Goal: Task Accomplishment & Management: Manage account settings

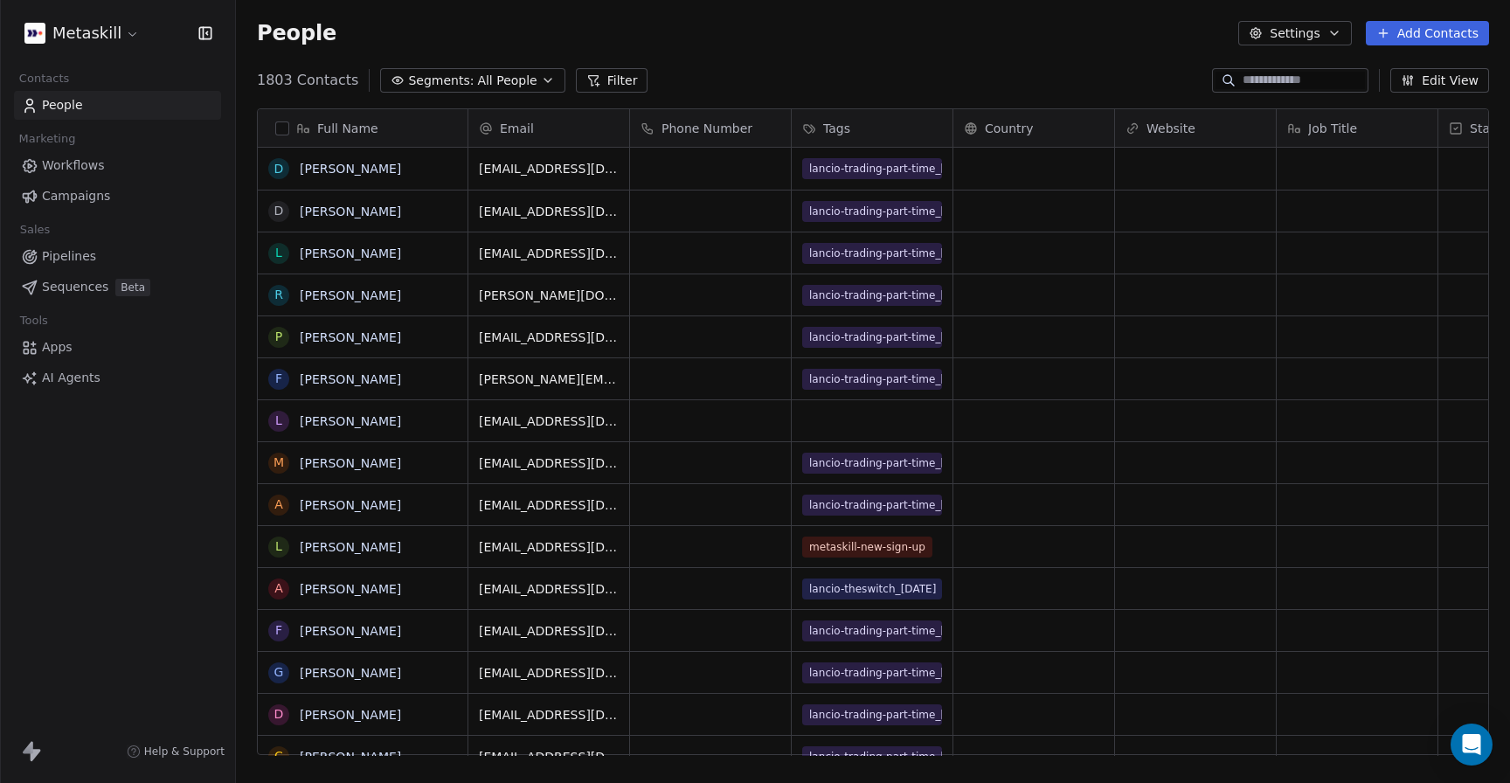
scroll to position [689, 1274]
click at [112, 32] on html "Metaskill Contacts People Marketing Workflows Campaigns Sales Pipelines Sequenc…" at bounding box center [755, 391] width 1510 height 783
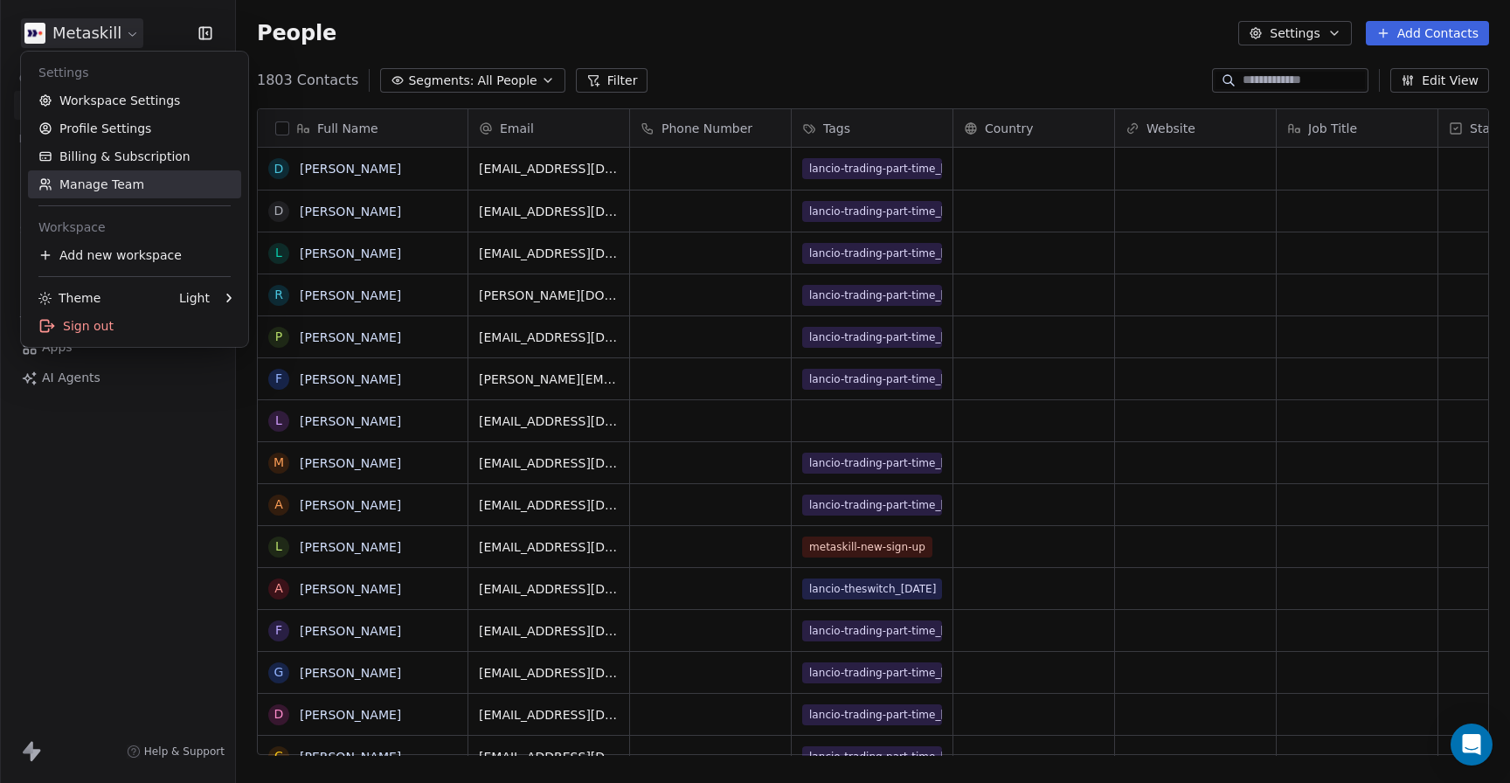
click at [80, 182] on link "Manage Team" at bounding box center [134, 184] width 213 height 28
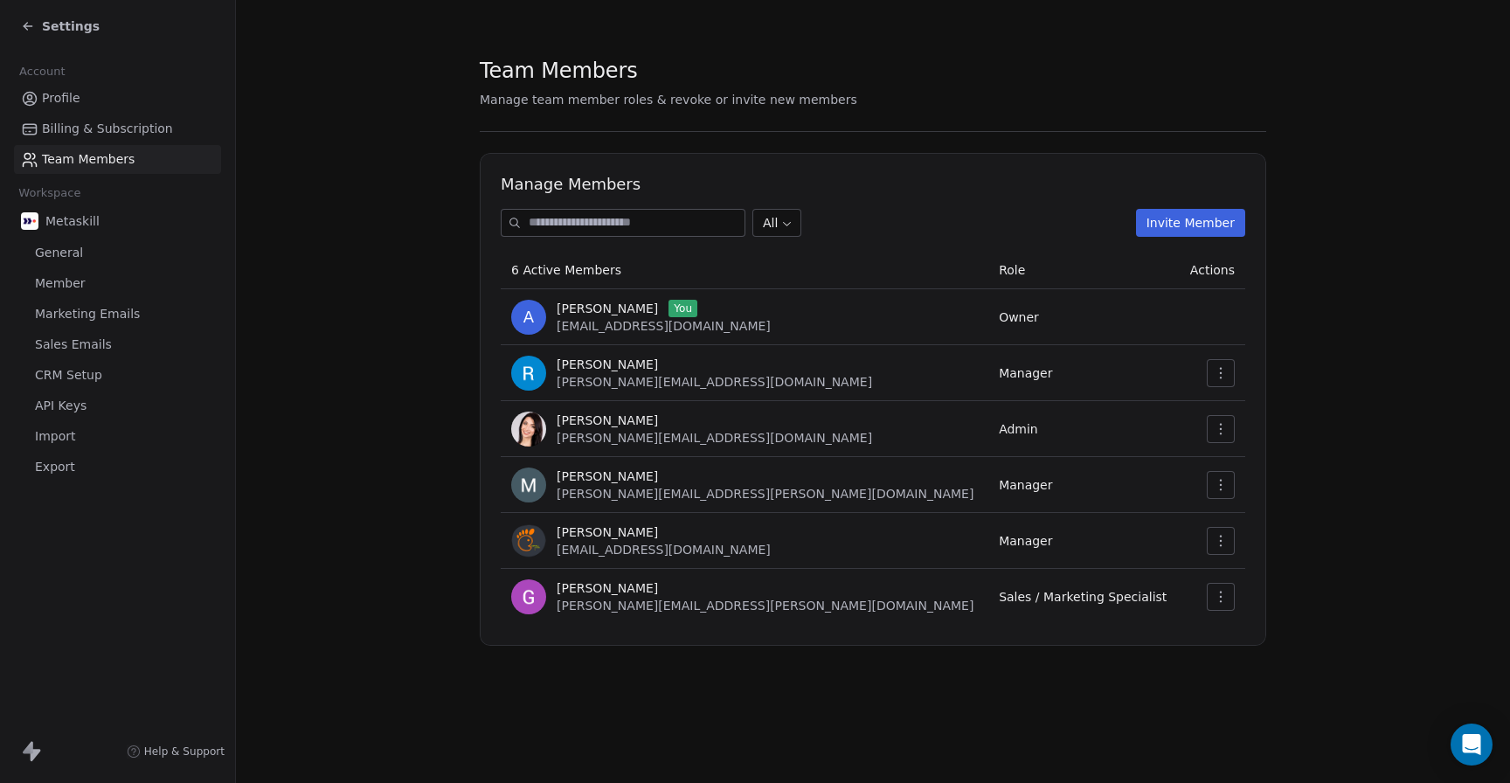
click at [629, 228] on input at bounding box center [637, 223] width 216 height 26
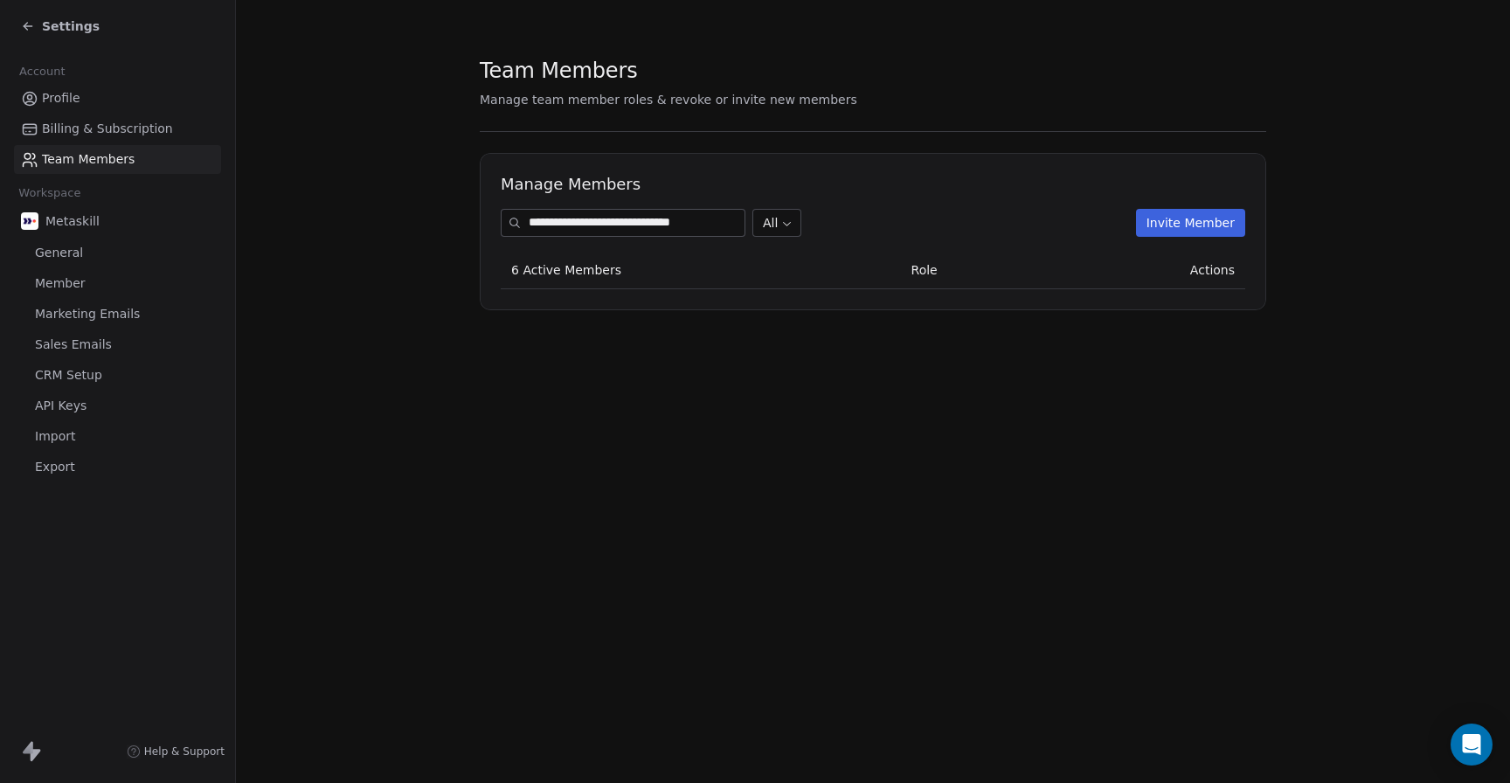
type input "**********"
click at [1170, 222] on button "Invite Member" at bounding box center [1190, 223] width 109 height 28
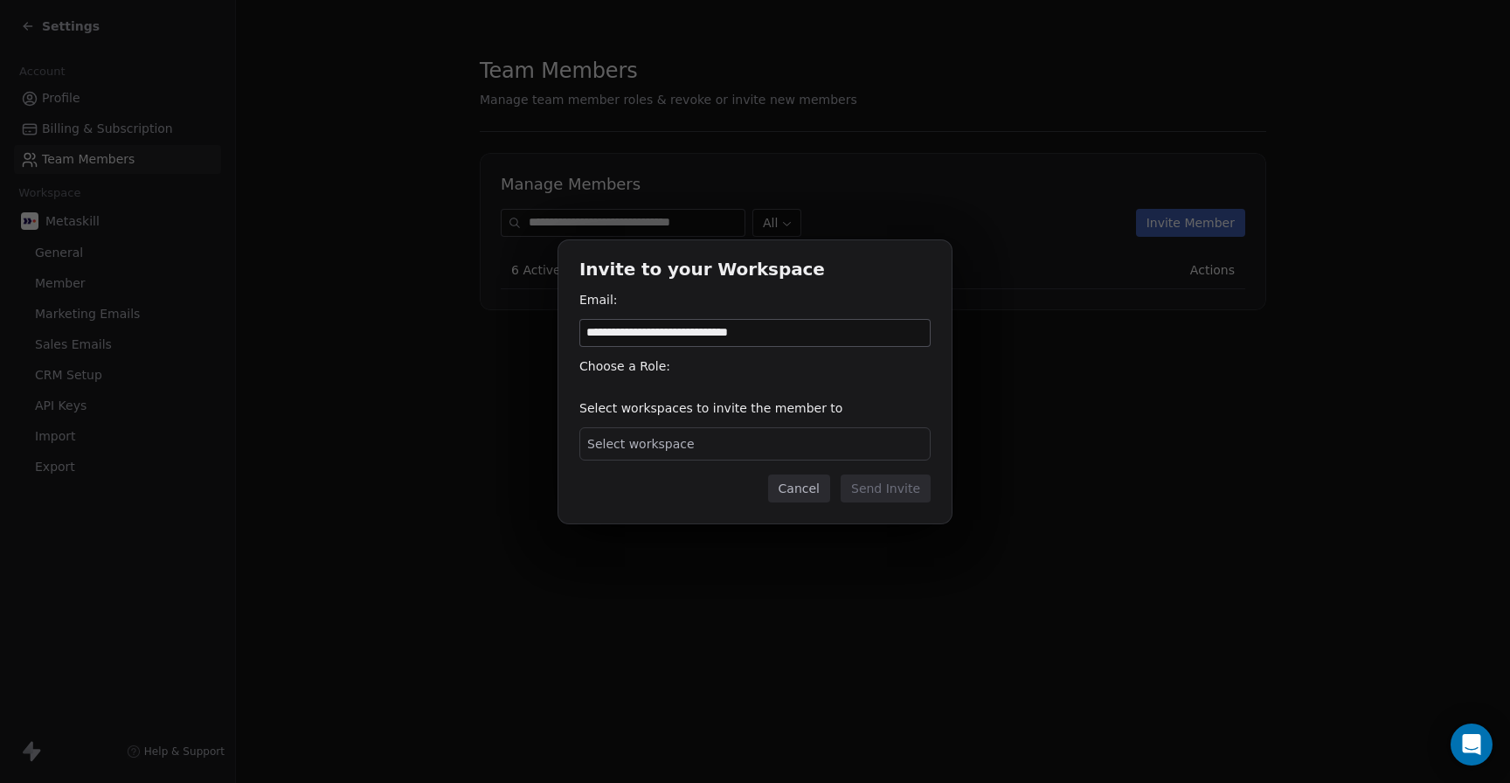
type input "**********"
click at [656, 455] on div "Select workspace" at bounding box center [755, 443] width 351 height 33
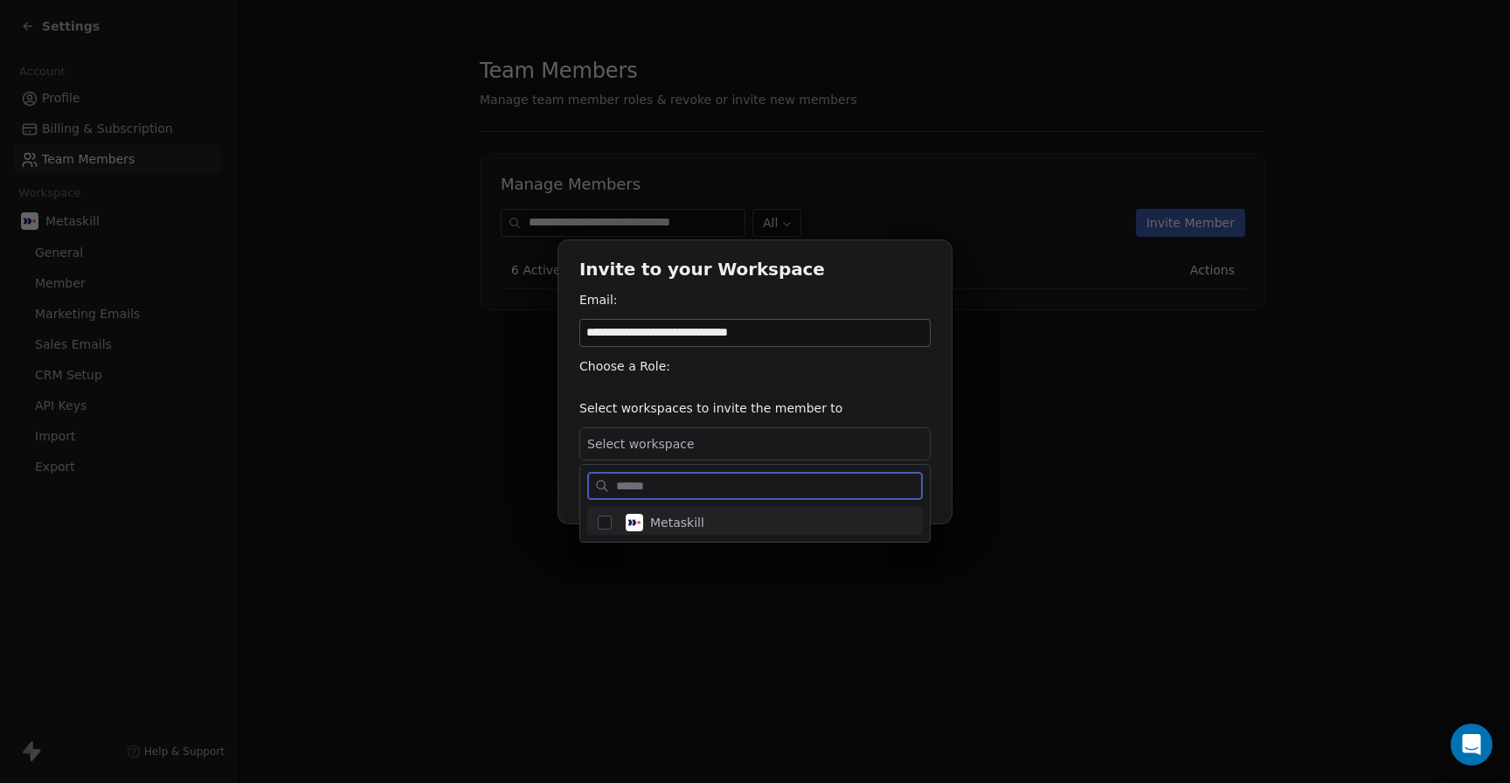
click at [606, 522] on button "Suggestions" at bounding box center [605, 523] width 14 height 14
click at [802, 555] on div "**********" at bounding box center [755, 391] width 1510 height 358
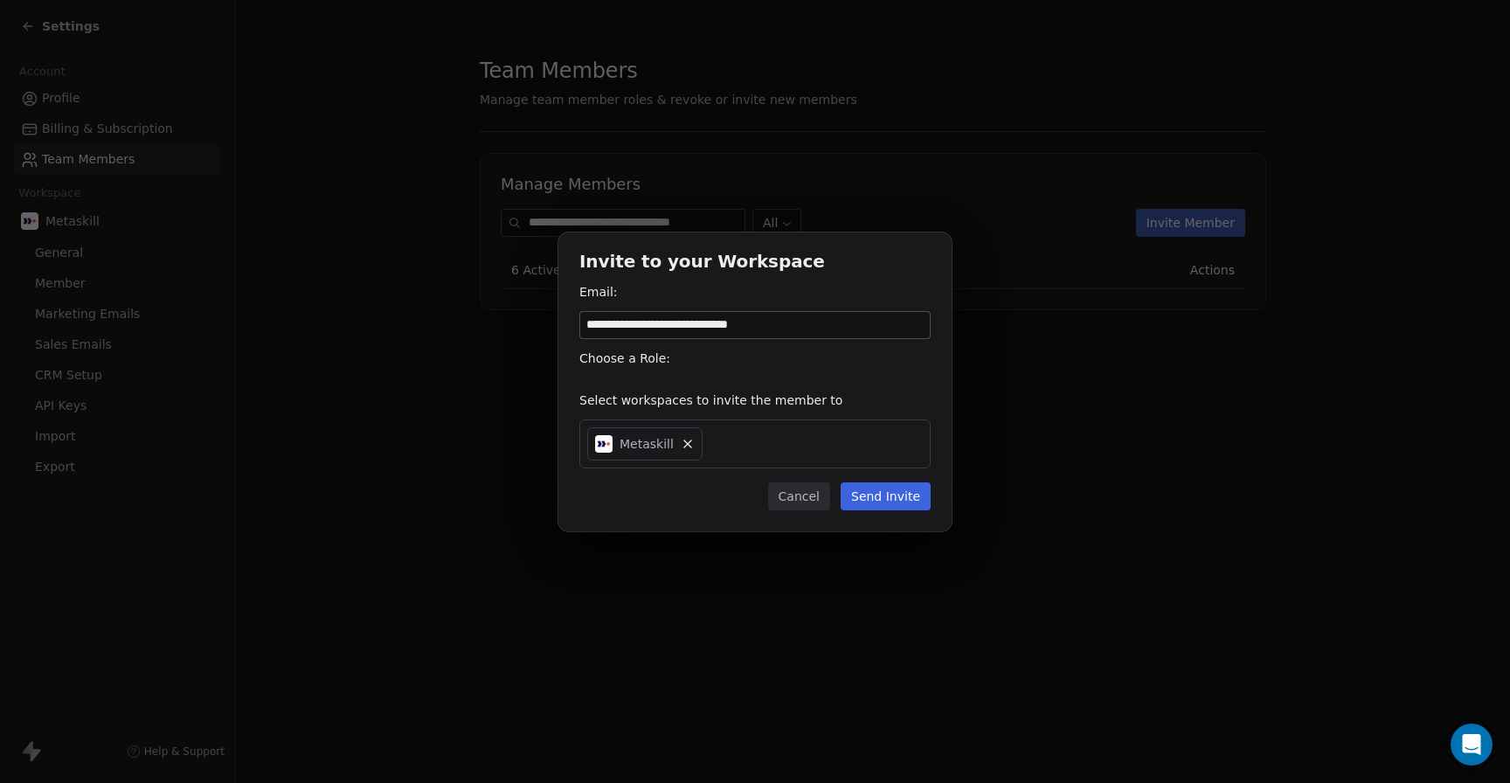
click at [636, 361] on div "Choose a Role:" at bounding box center [755, 358] width 351 height 17
click at [881, 499] on button "Send Invite" at bounding box center [886, 497] width 90 height 28
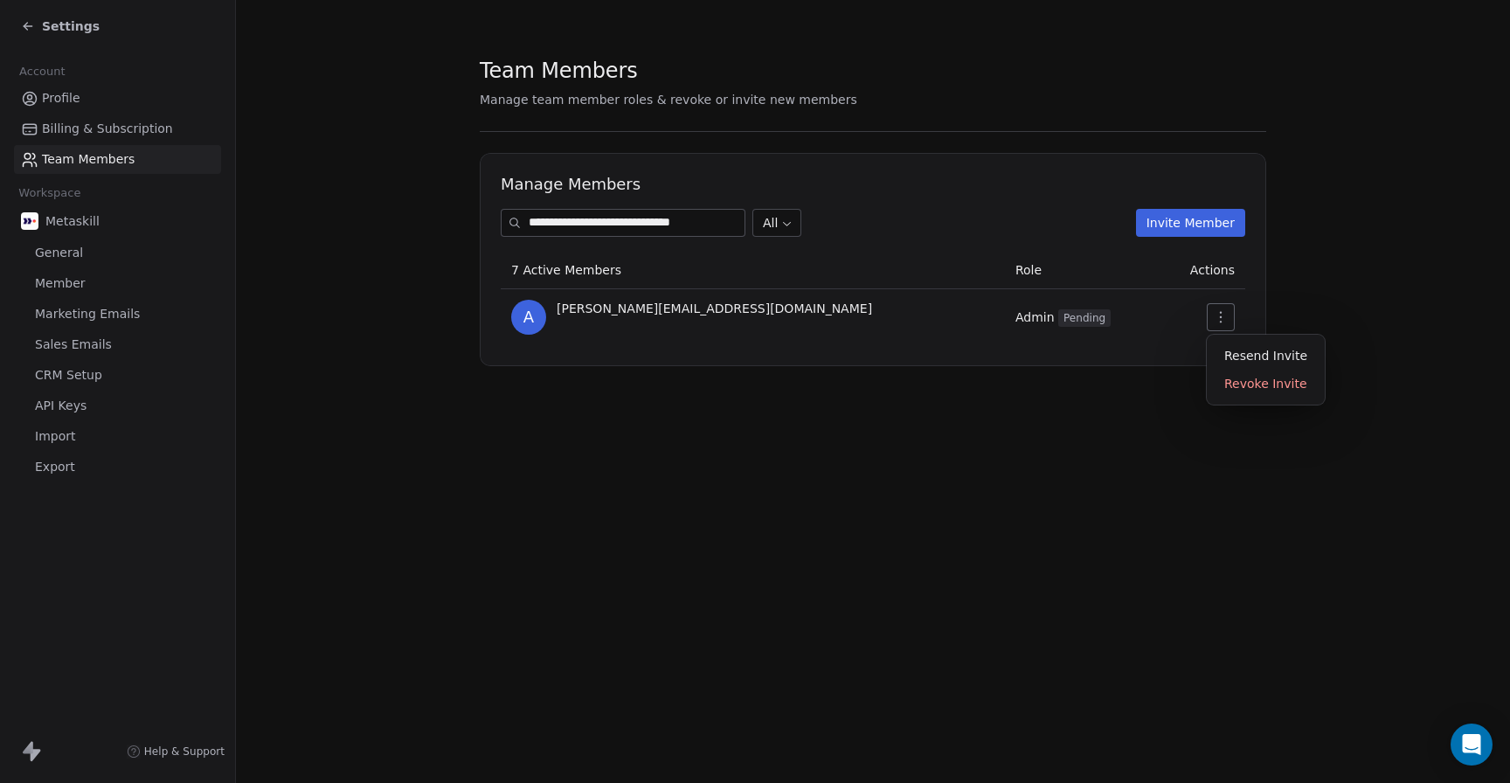
click at [1218, 319] on icon "button" at bounding box center [1221, 317] width 14 height 14
click at [1231, 374] on div "Revoke Invite" at bounding box center [1266, 384] width 104 height 28
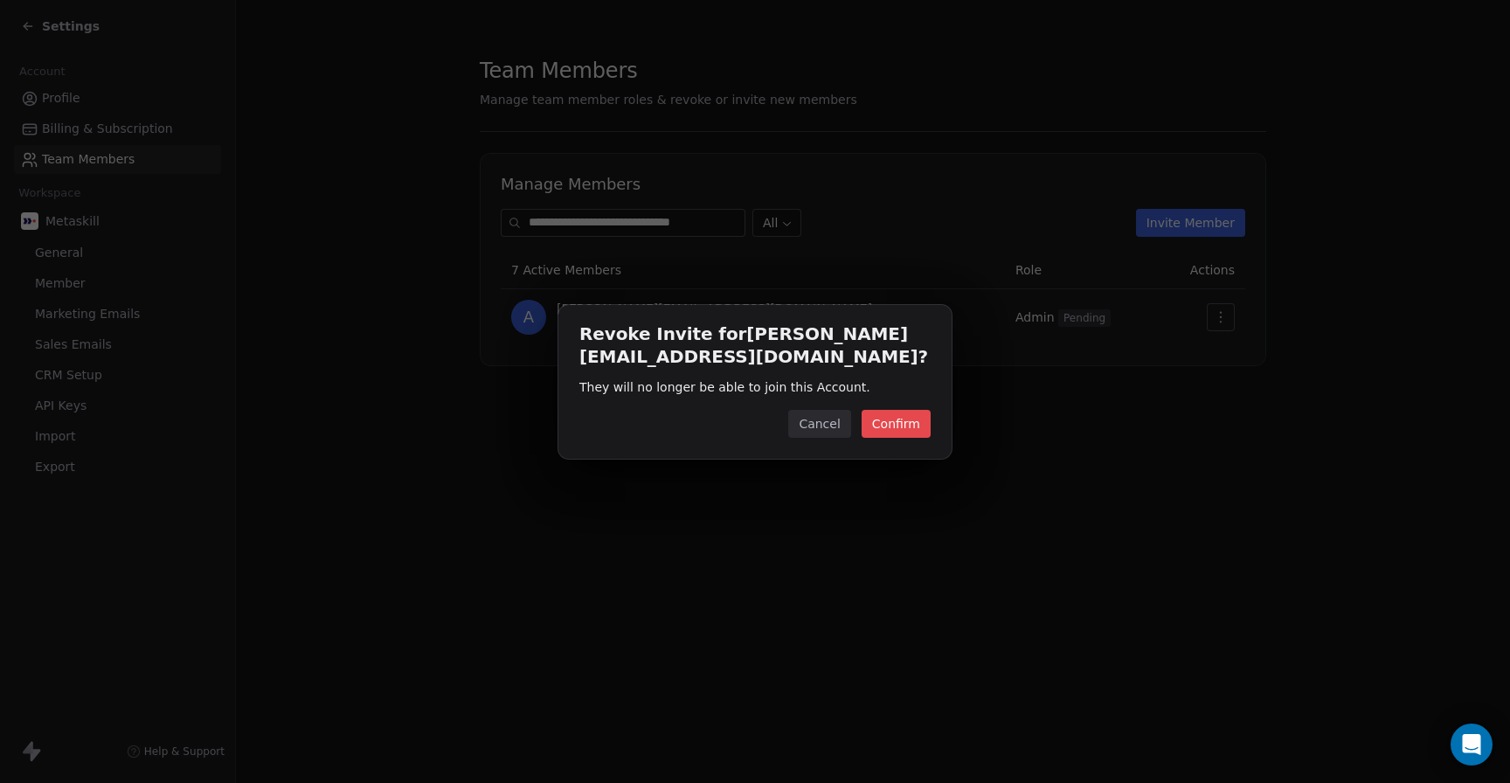
click at [898, 420] on button "Confirm" at bounding box center [896, 424] width 69 height 28
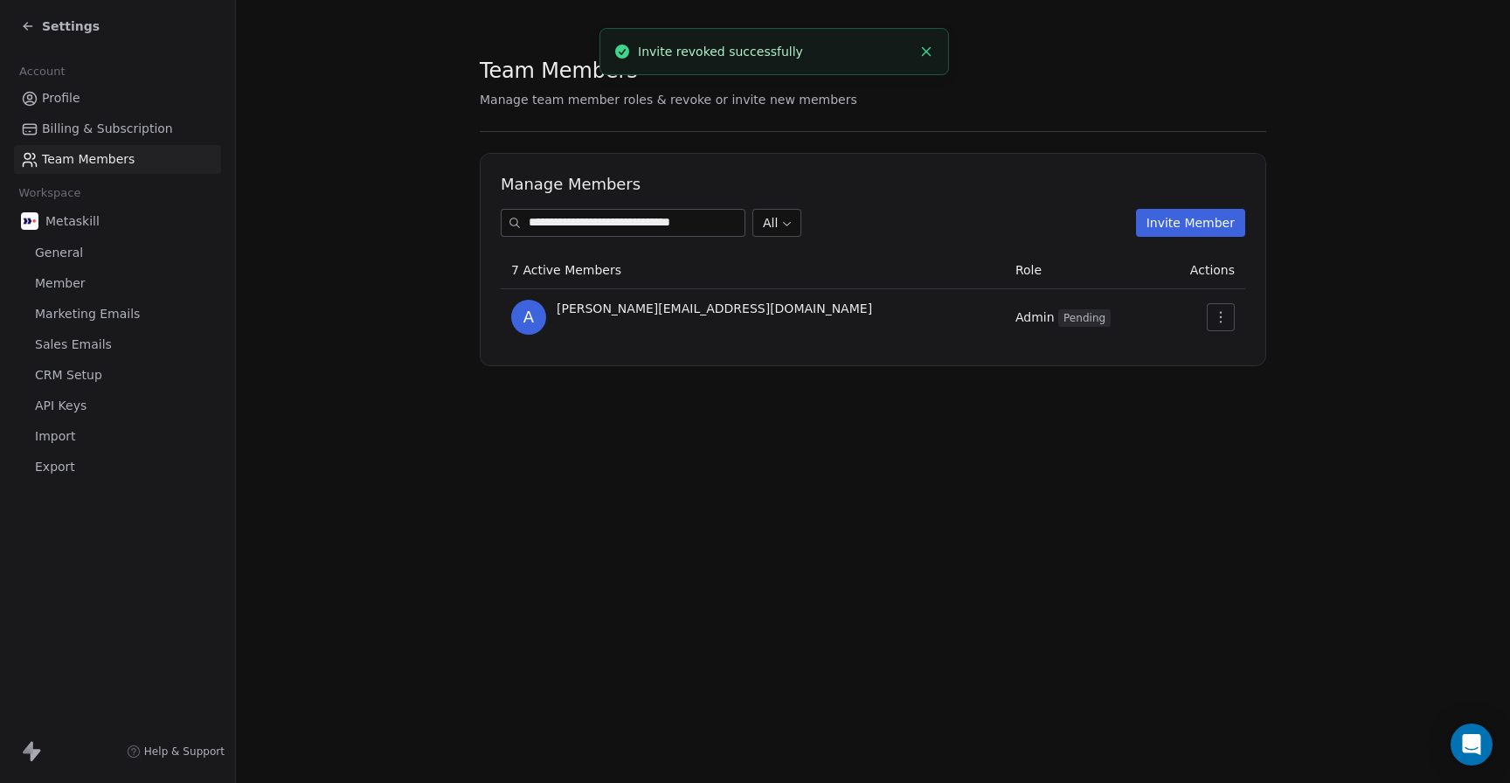
click at [529, 120] on div "**********" at bounding box center [873, 211] width 787 height 310
click at [69, 157] on span "Team Members" at bounding box center [88, 159] width 93 height 18
click at [788, 231] on body "**********" at bounding box center [755, 391] width 1510 height 783
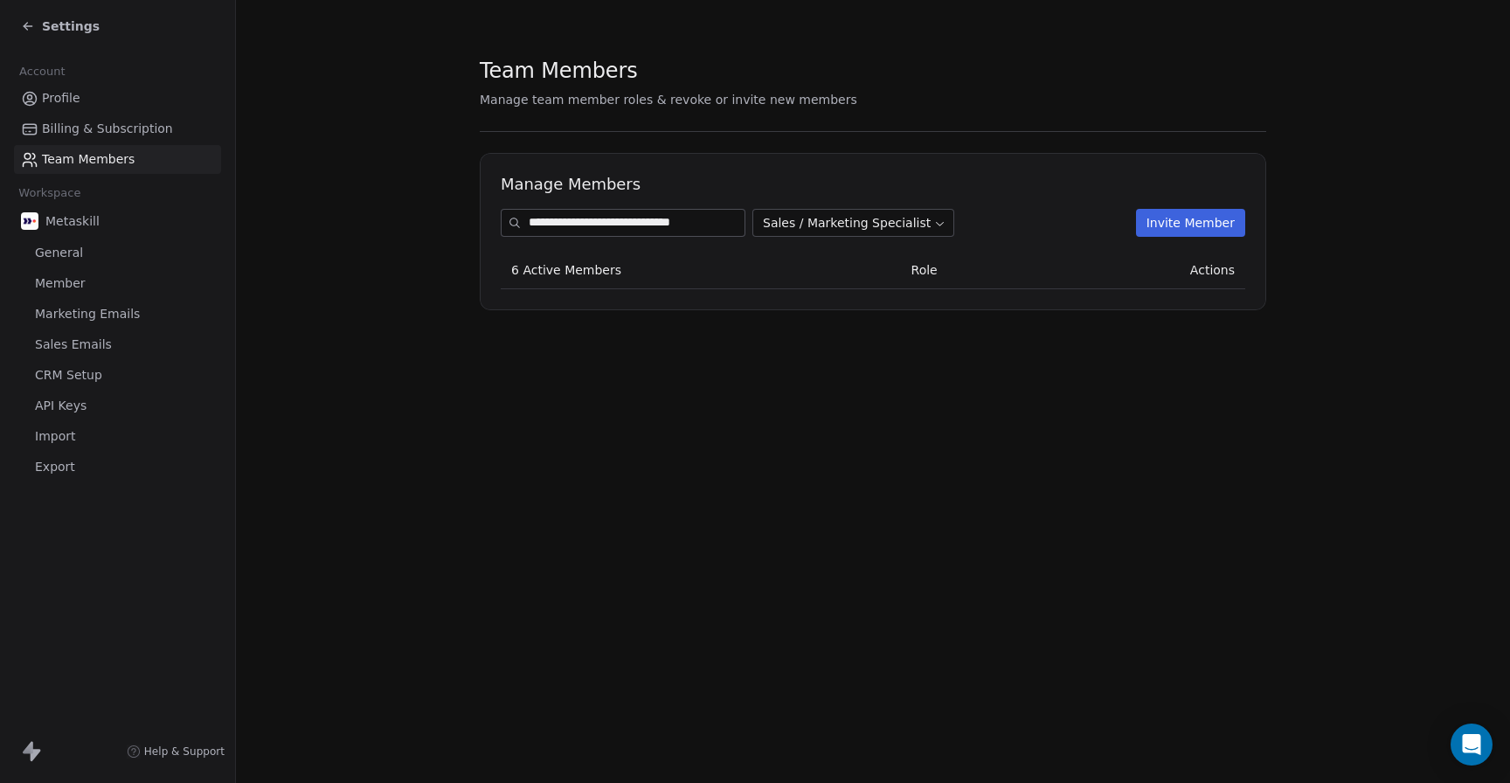
click at [1192, 229] on button "Invite Member" at bounding box center [1190, 223] width 109 height 28
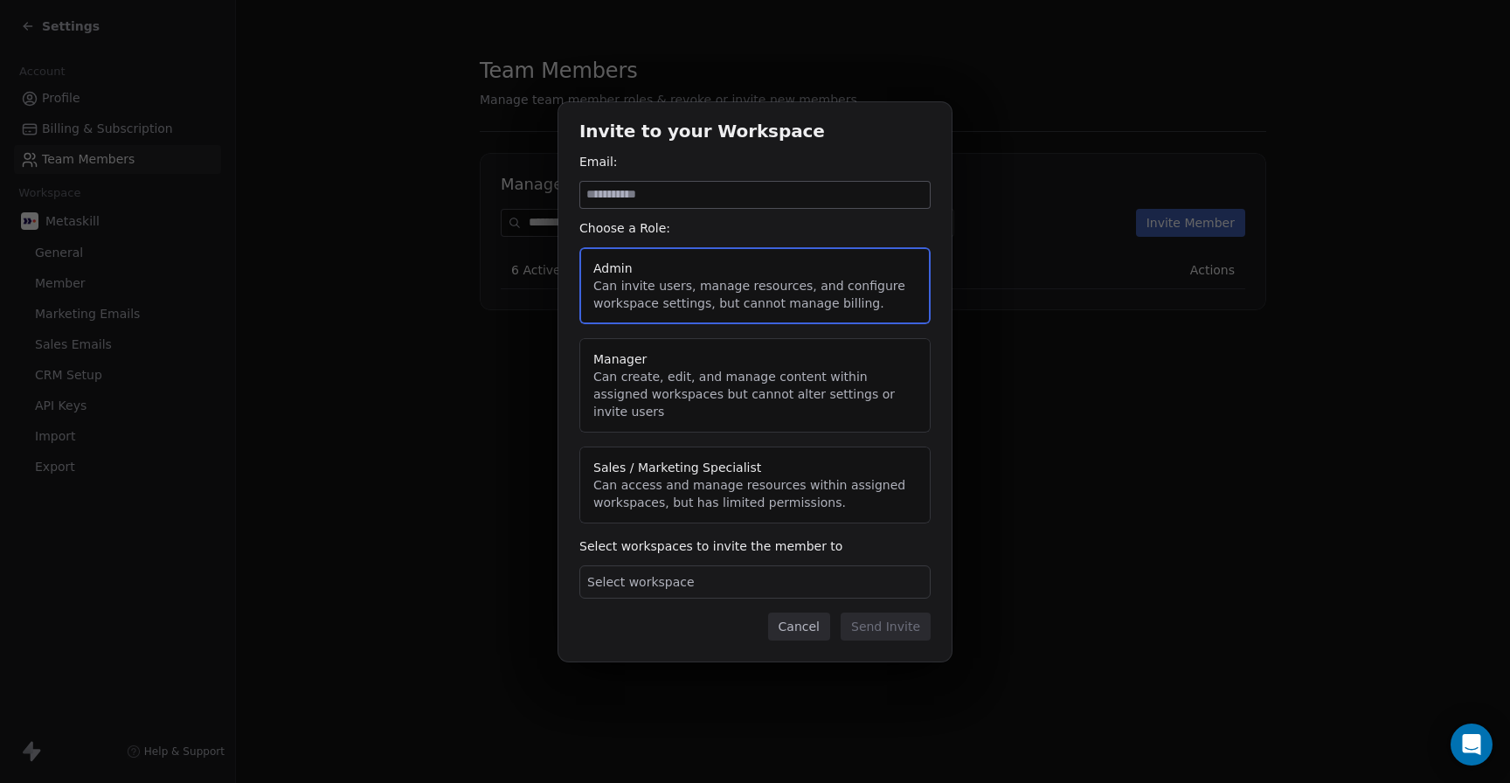
click at [667, 465] on button "Sales / Marketing Specialist Can access and manage resources within assigned wo…" at bounding box center [755, 485] width 351 height 77
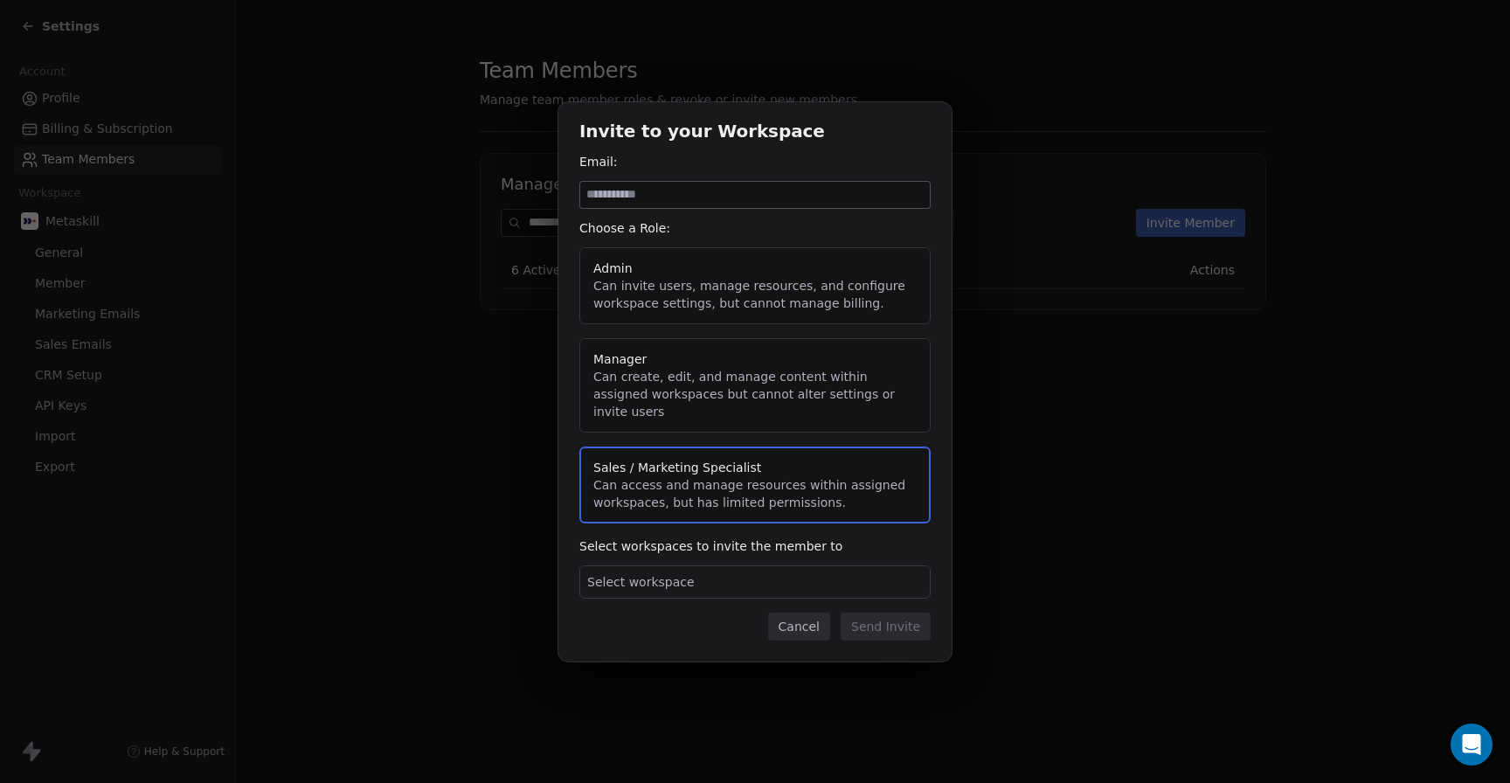
click at [653, 203] on input at bounding box center [755, 195] width 350 height 26
type input "**********"
click at [811, 580] on div "Select workspace" at bounding box center [755, 582] width 351 height 33
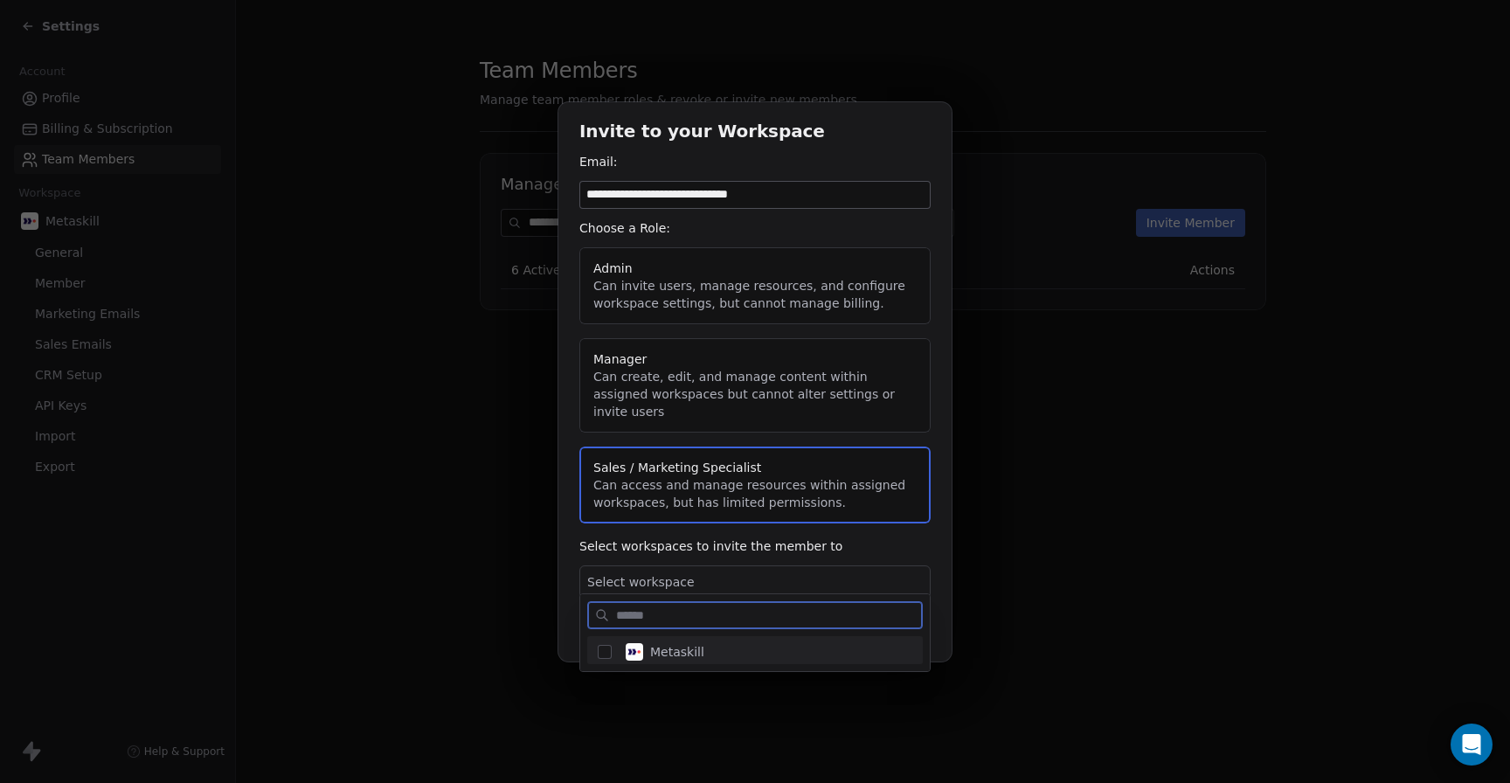
click at [607, 655] on button "Suggestions" at bounding box center [605, 652] width 14 height 14
click at [939, 575] on div "**********" at bounding box center [755, 391] width 1510 height 634
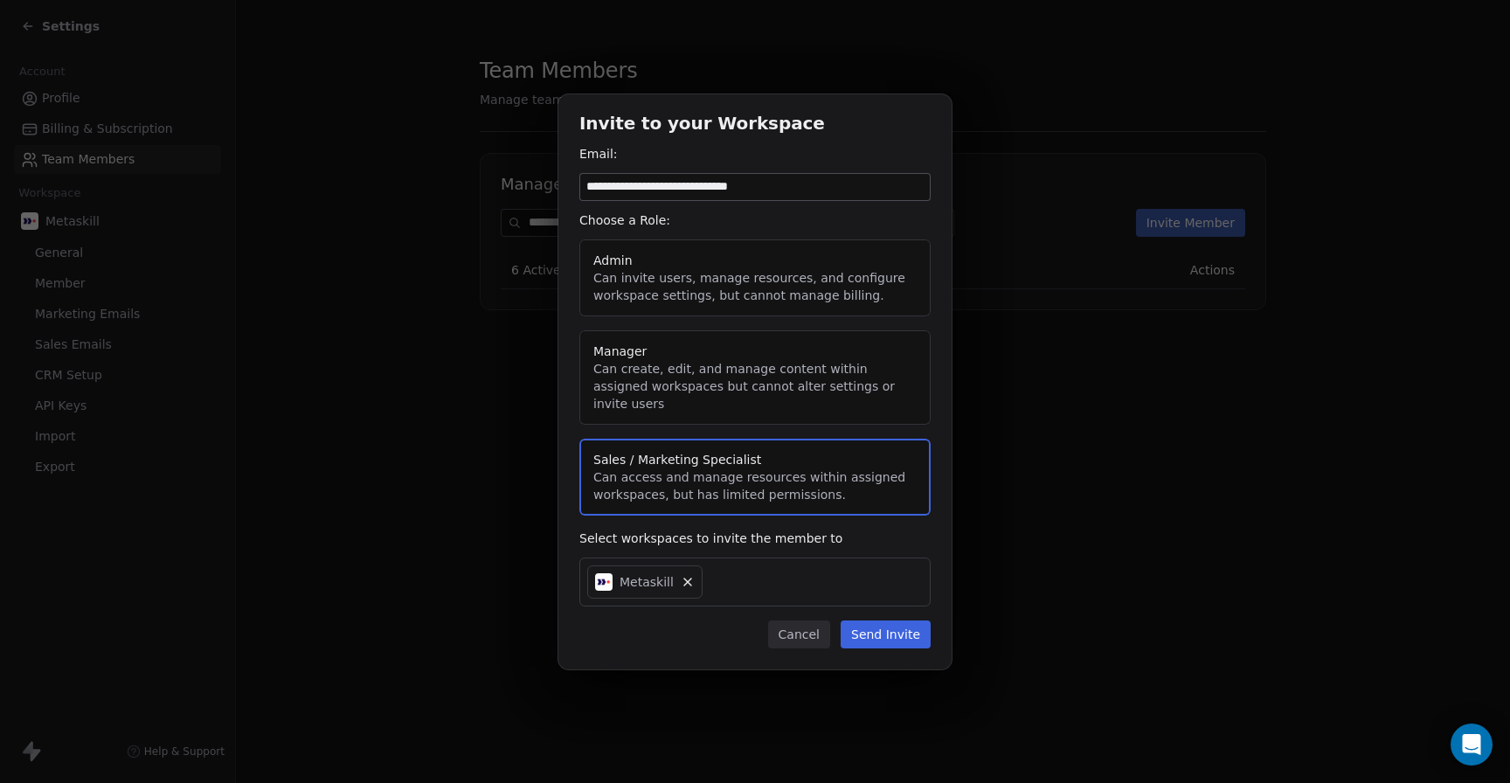
click at [892, 628] on button "Send Invite" at bounding box center [886, 635] width 90 height 28
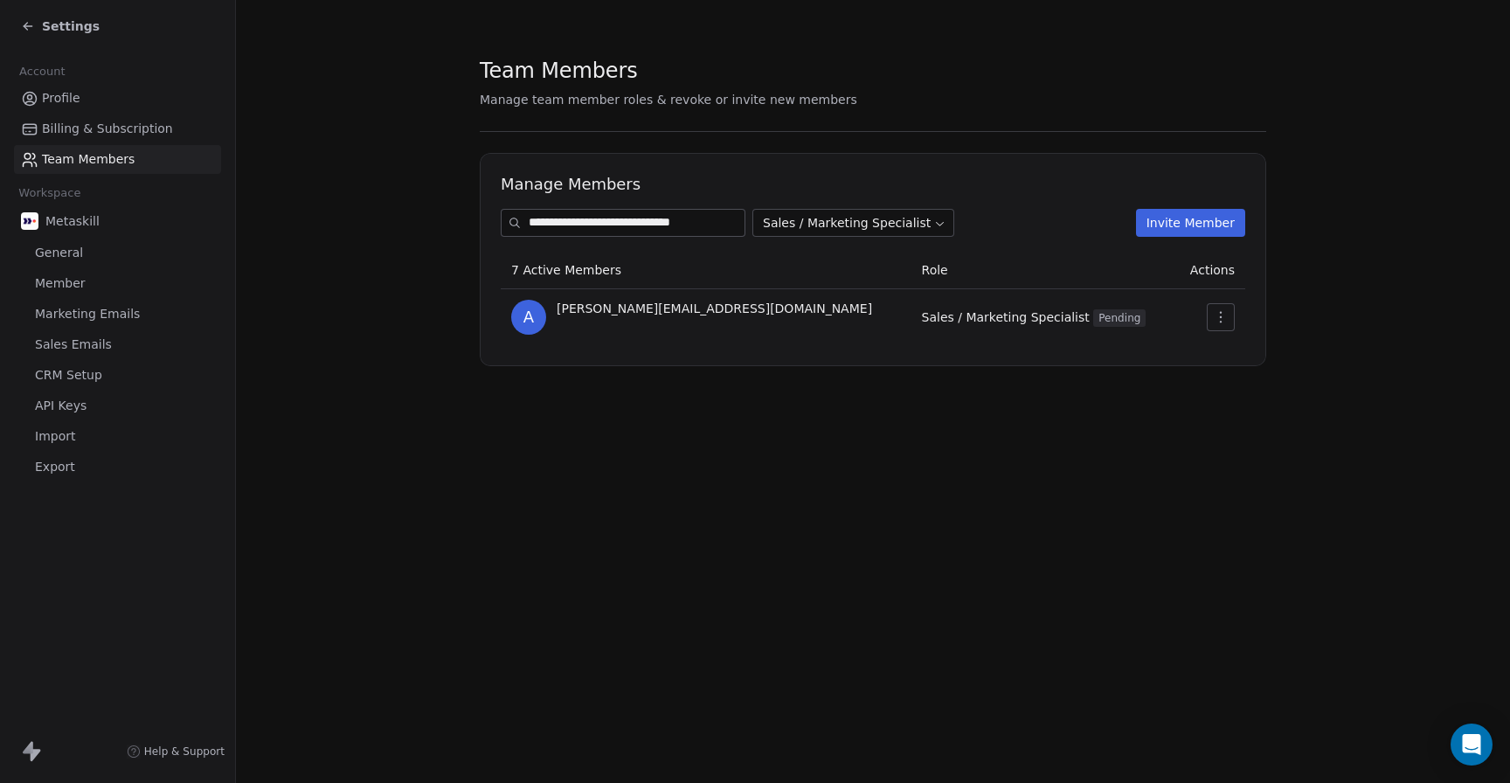
click at [76, 166] on span "Team Members" at bounding box center [88, 159] width 93 height 18
click at [76, 167] on span "Team Members" at bounding box center [88, 159] width 93 height 18
click at [1163, 224] on button "Invite Member" at bounding box center [1190, 223] width 109 height 28
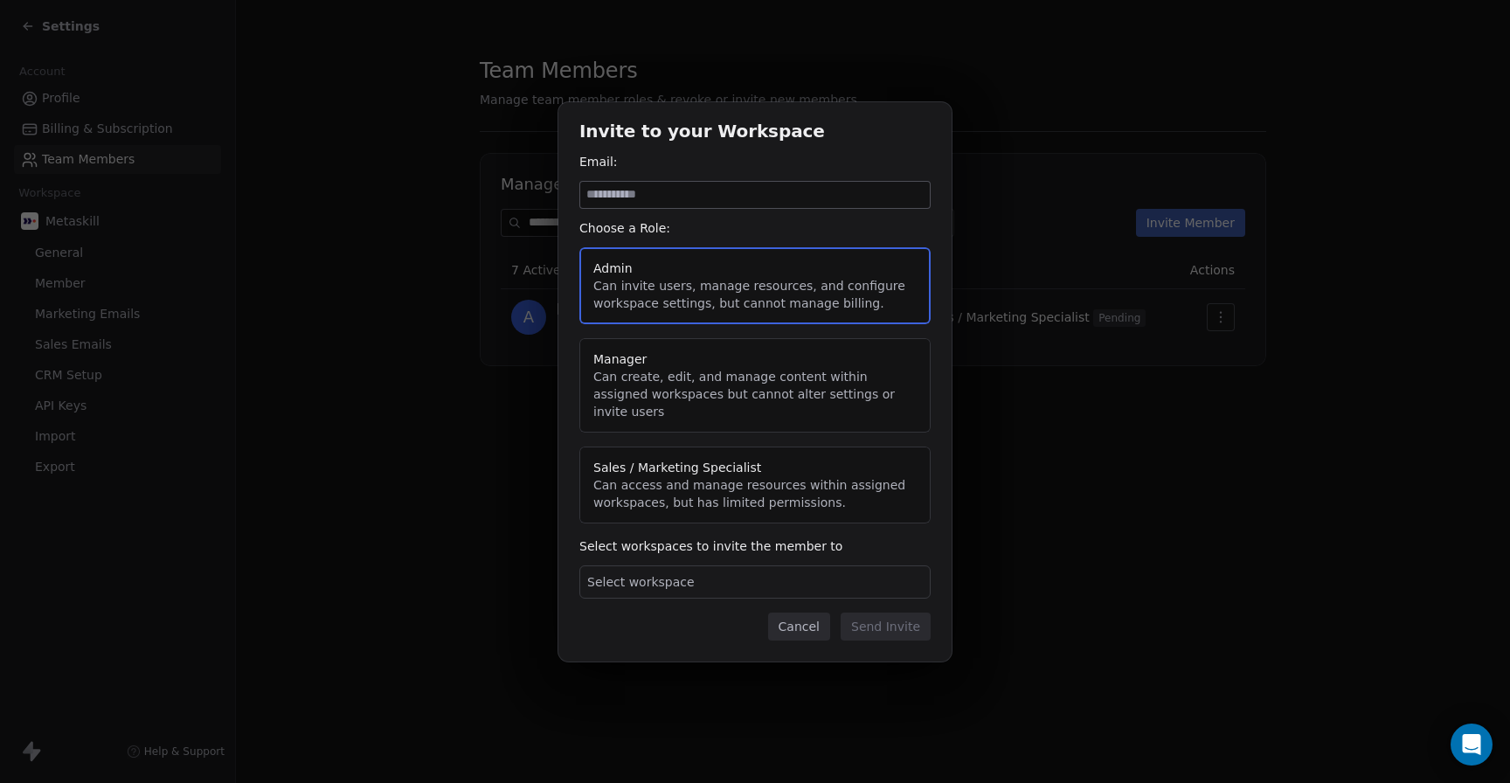
click at [805, 208] on input at bounding box center [755, 195] width 350 height 26
type input "**********"
drag, startPoint x: 705, startPoint y: 473, endPoint x: 705, endPoint y: 492, distance: 19.3
click at [705, 473] on button "Sales / Marketing Specialist Can access and manage resources within assigned wo…" at bounding box center [755, 485] width 351 height 77
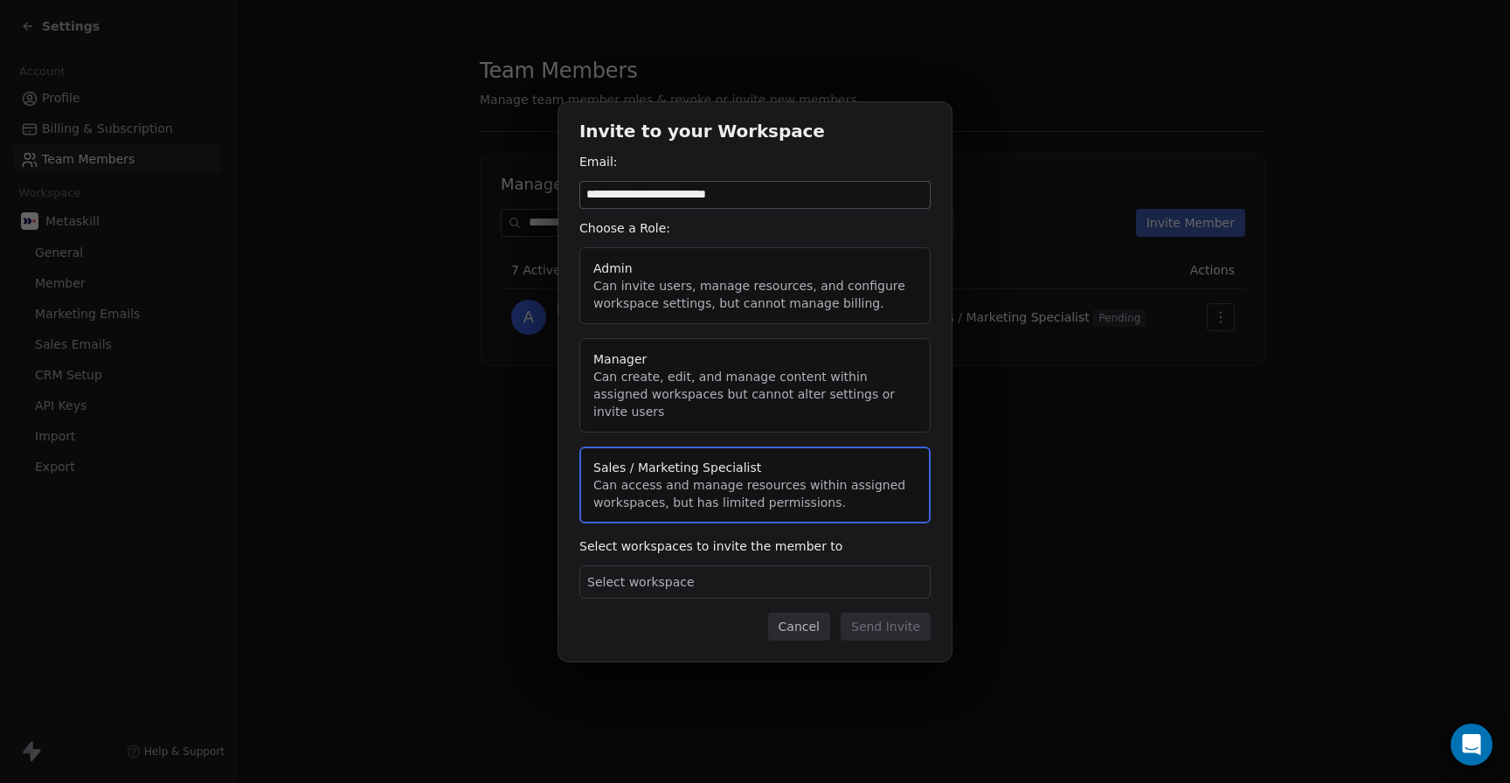
click at [726, 576] on div "Select workspace" at bounding box center [755, 582] width 351 height 33
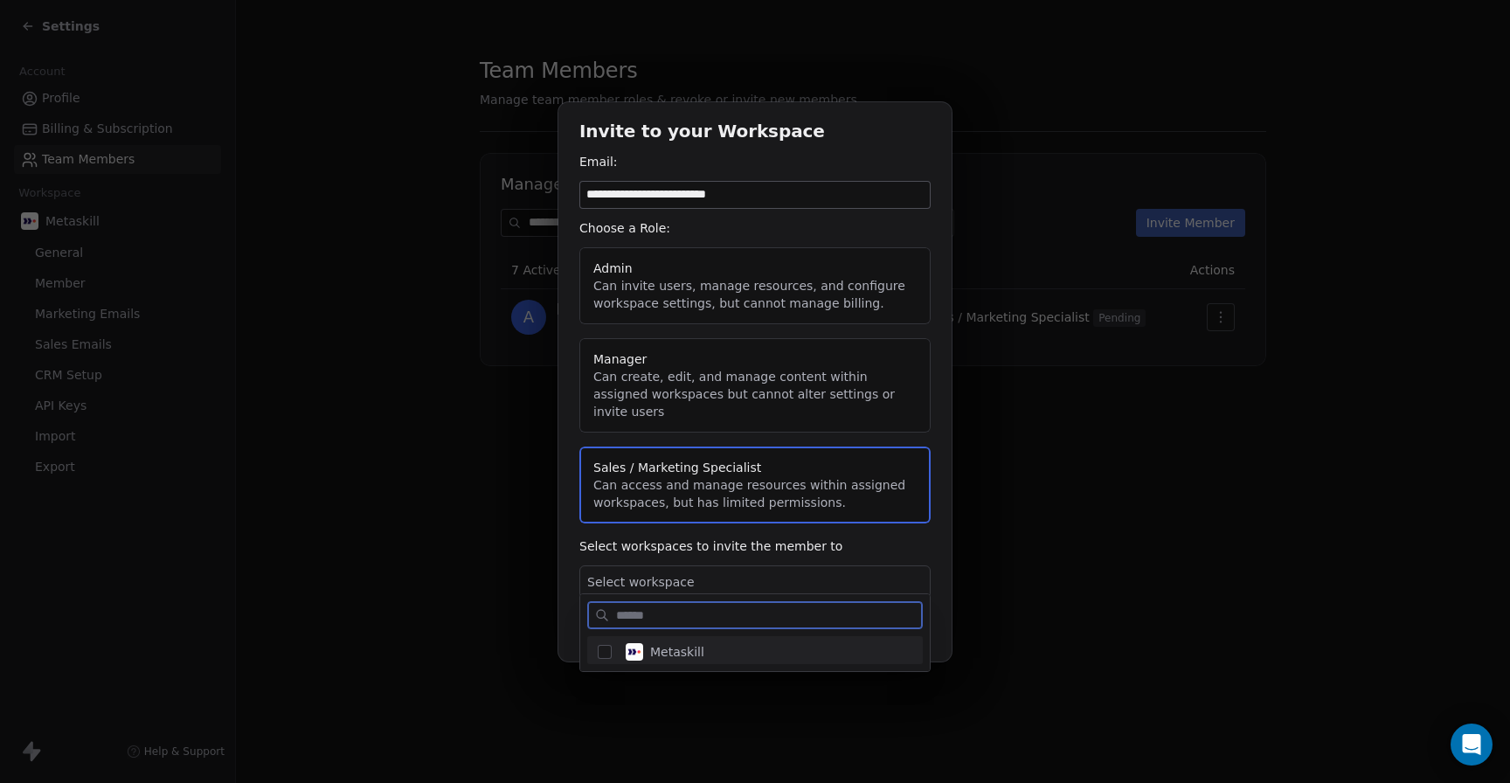
click at [607, 649] on button "Suggestions" at bounding box center [605, 652] width 14 height 14
click at [945, 626] on div "**********" at bounding box center [755, 391] width 1510 height 634
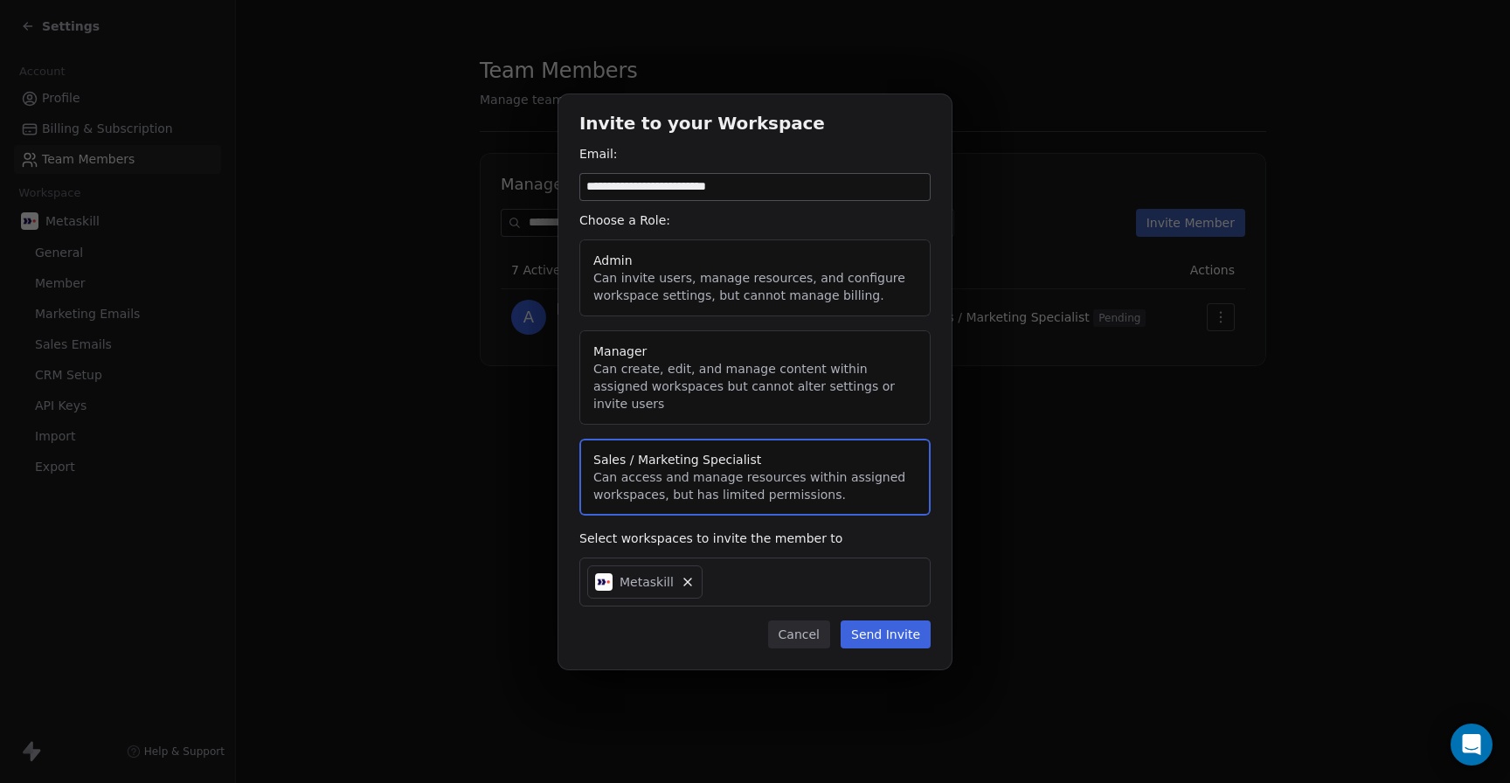
click at [892, 629] on button "Send Invite" at bounding box center [886, 635] width 90 height 28
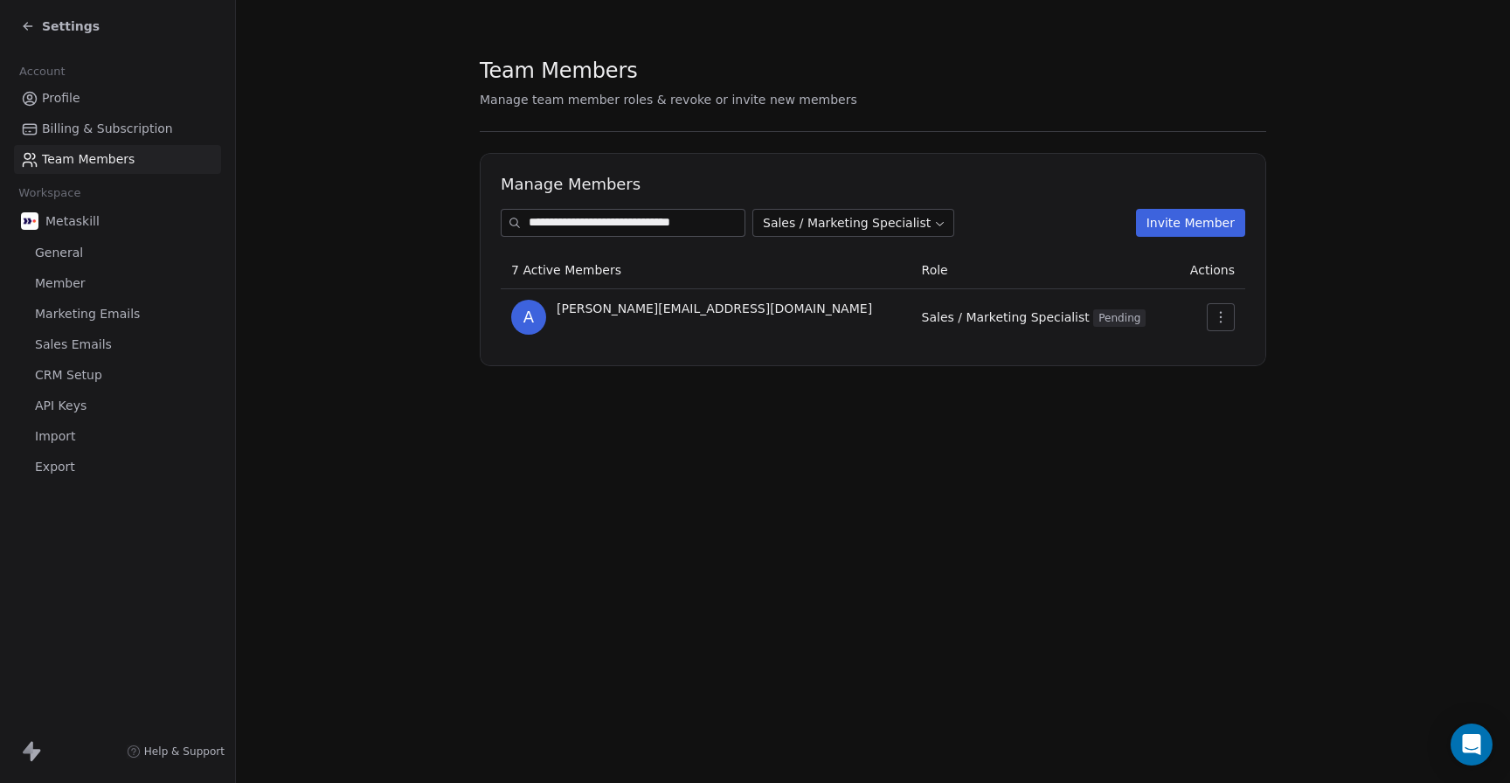
click at [47, 24] on span "Settings" at bounding box center [71, 25] width 58 height 17
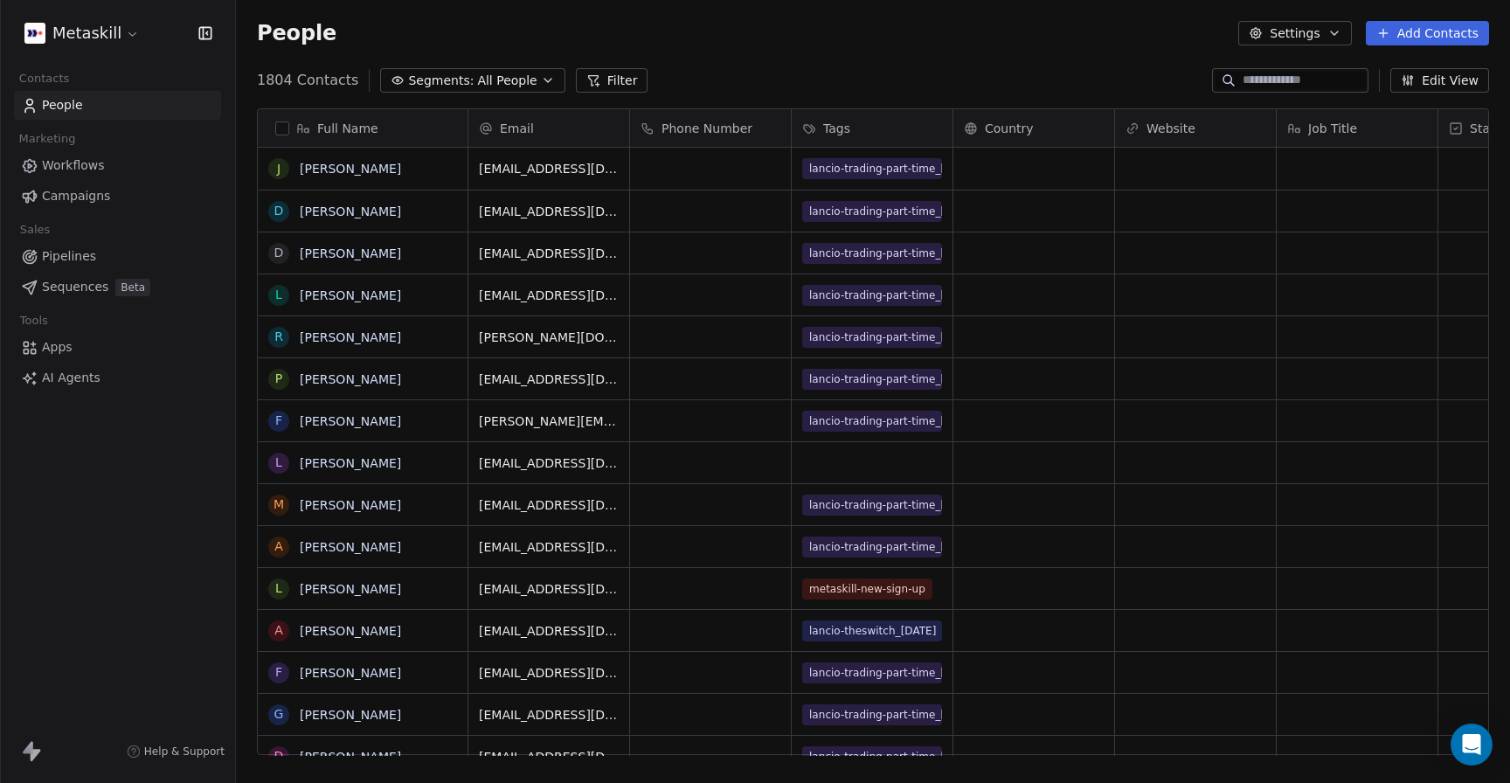
scroll to position [689, 1274]
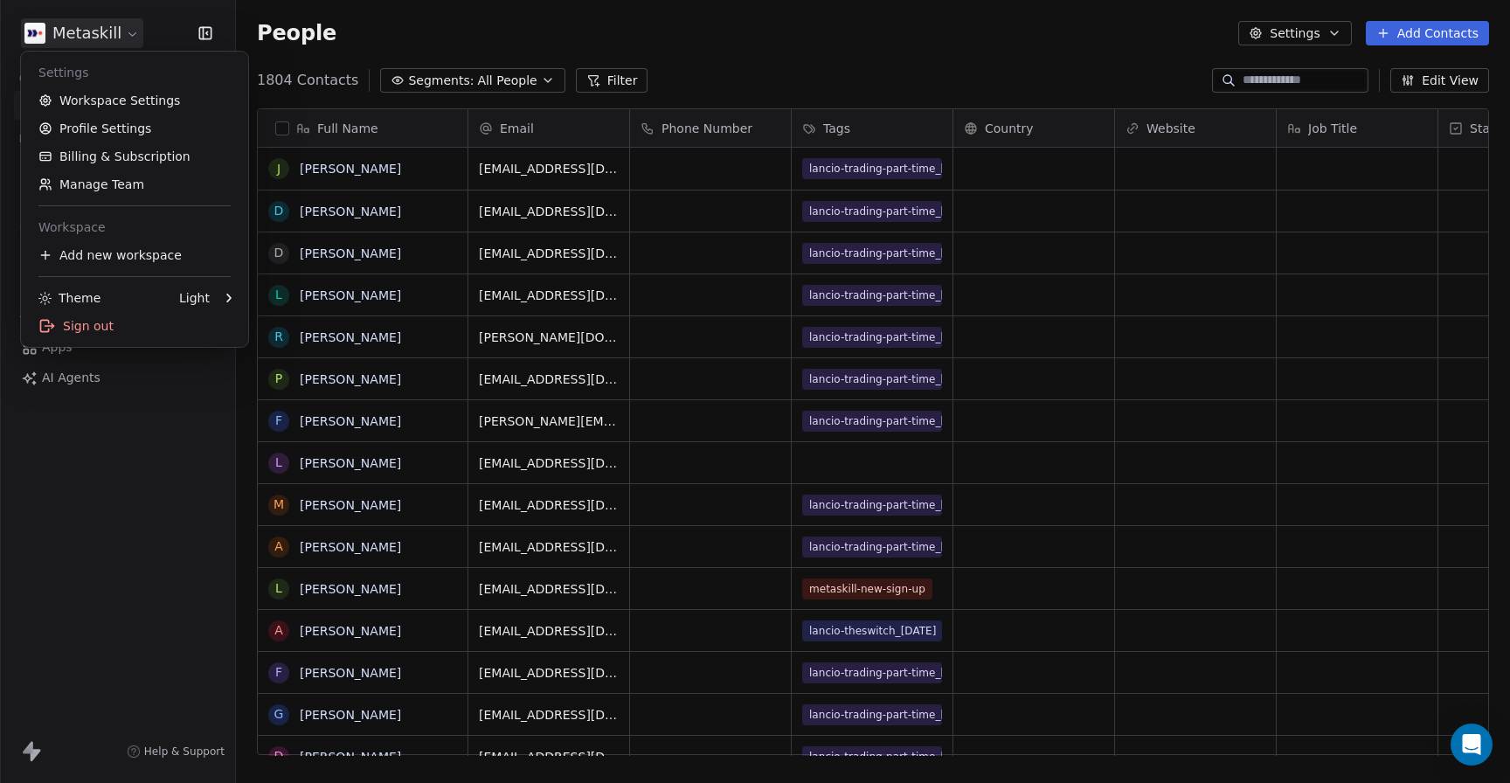
click at [96, 25] on html "Metaskill Contacts People Marketing Workflows Campaigns Sales Pipelines Sequenc…" at bounding box center [755, 391] width 1510 height 783
click at [170, 34] on html "Metaskill Contacts People Marketing Workflows Campaigns Sales Pipelines Sequenc…" at bounding box center [755, 391] width 1510 height 783
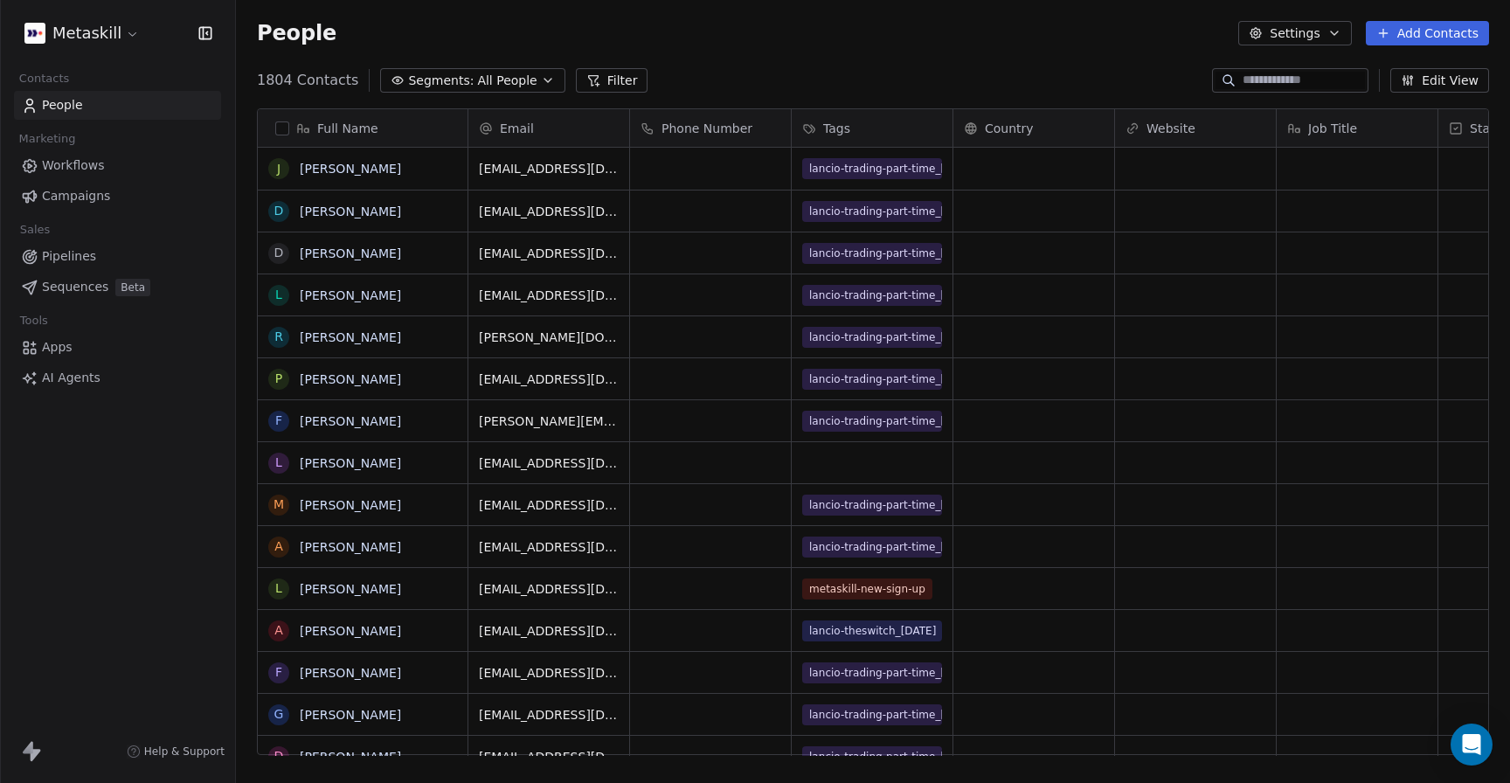
click at [83, 32] on html "Metaskill Contacts People Marketing Workflows Campaigns Sales Pipelines Sequenc…" at bounding box center [755, 391] width 1510 height 783
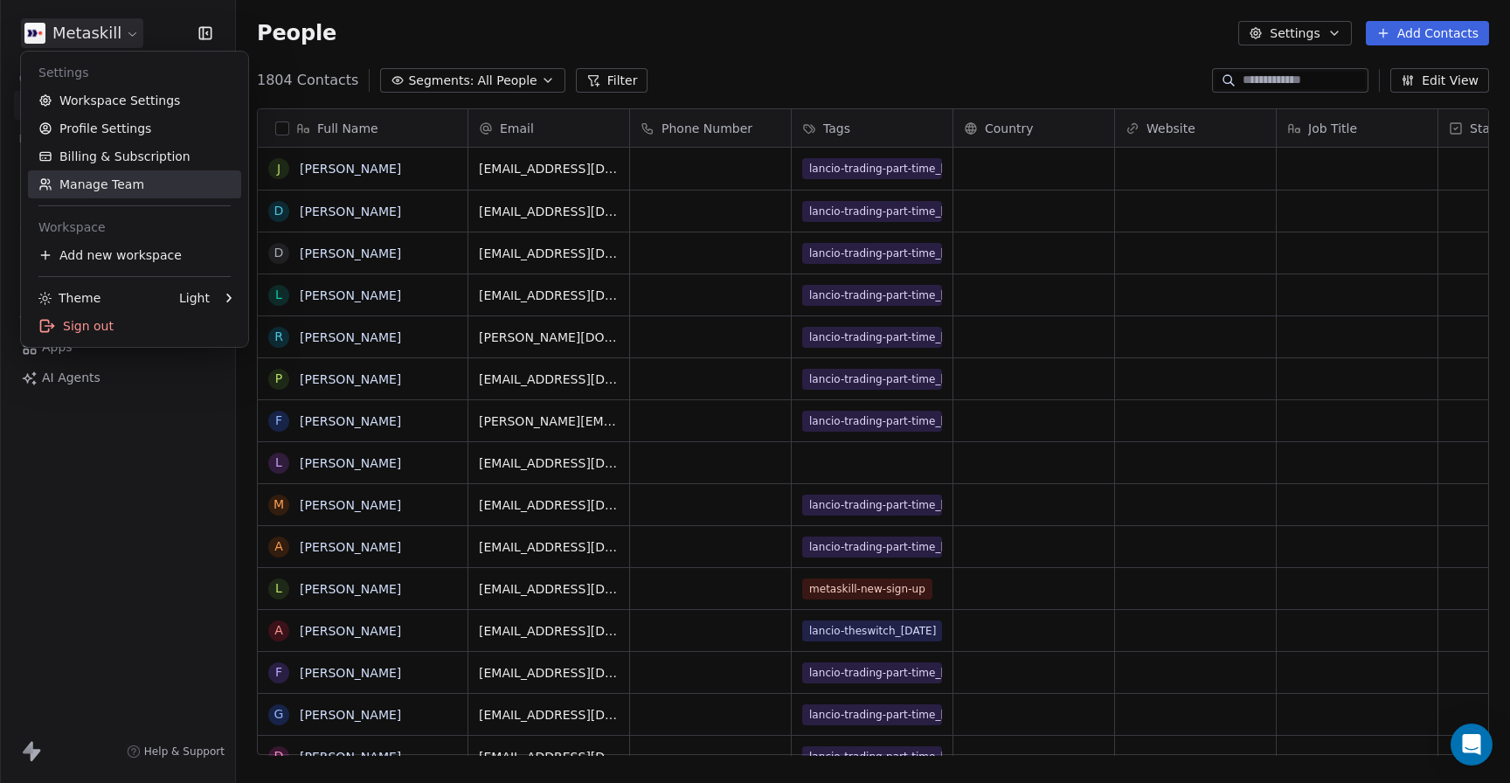
click at [75, 177] on link "Manage Team" at bounding box center [134, 184] width 213 height 28
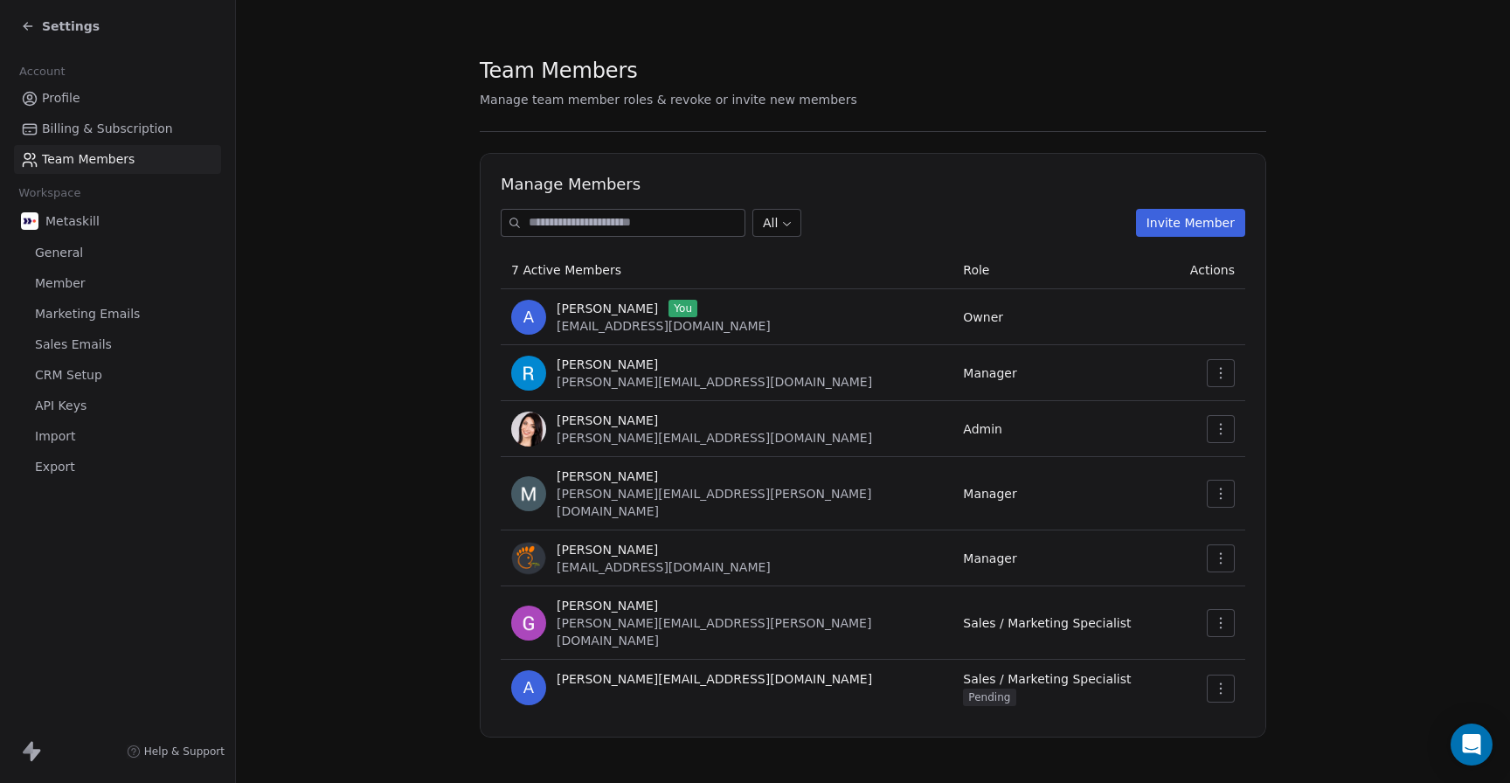
click at [776, 221] on body "Settings Account Profile Billing & Subscription Team Members Workspace Metaskil…" at bounding box center [755, 391] width 1510 height 783
click at [659, 171] on html "Settings Account Profile Billing & Subscription Team Members Workspace Metaskil…" at bounding box center [755, 391] width 1510 height 783
click at [52, 281] on span "Member" at bounding box center [60, 283] width 51 height 18
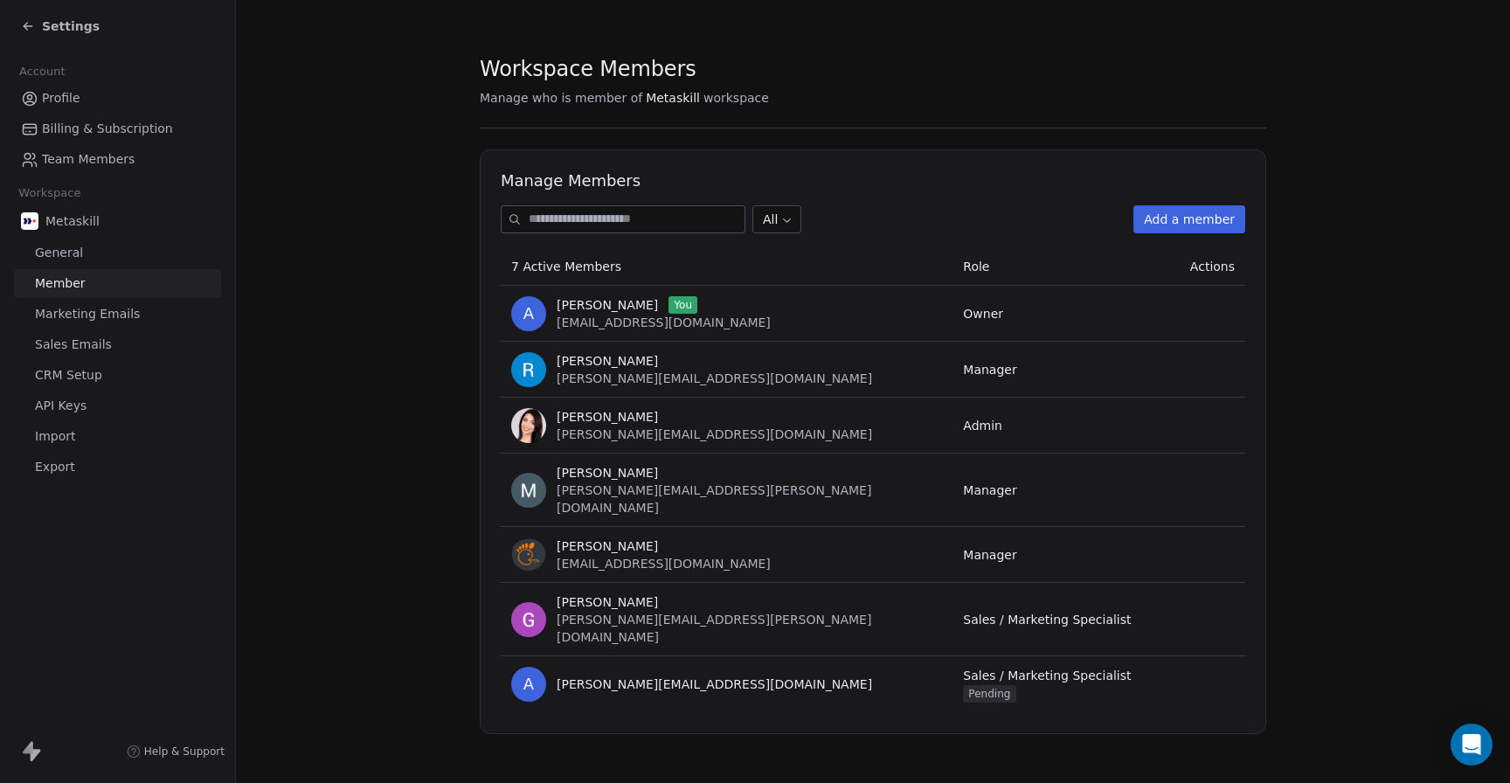
click at [1202, 219] on button "Add a member" at bounding box center [1190, 219] width 112 height 28
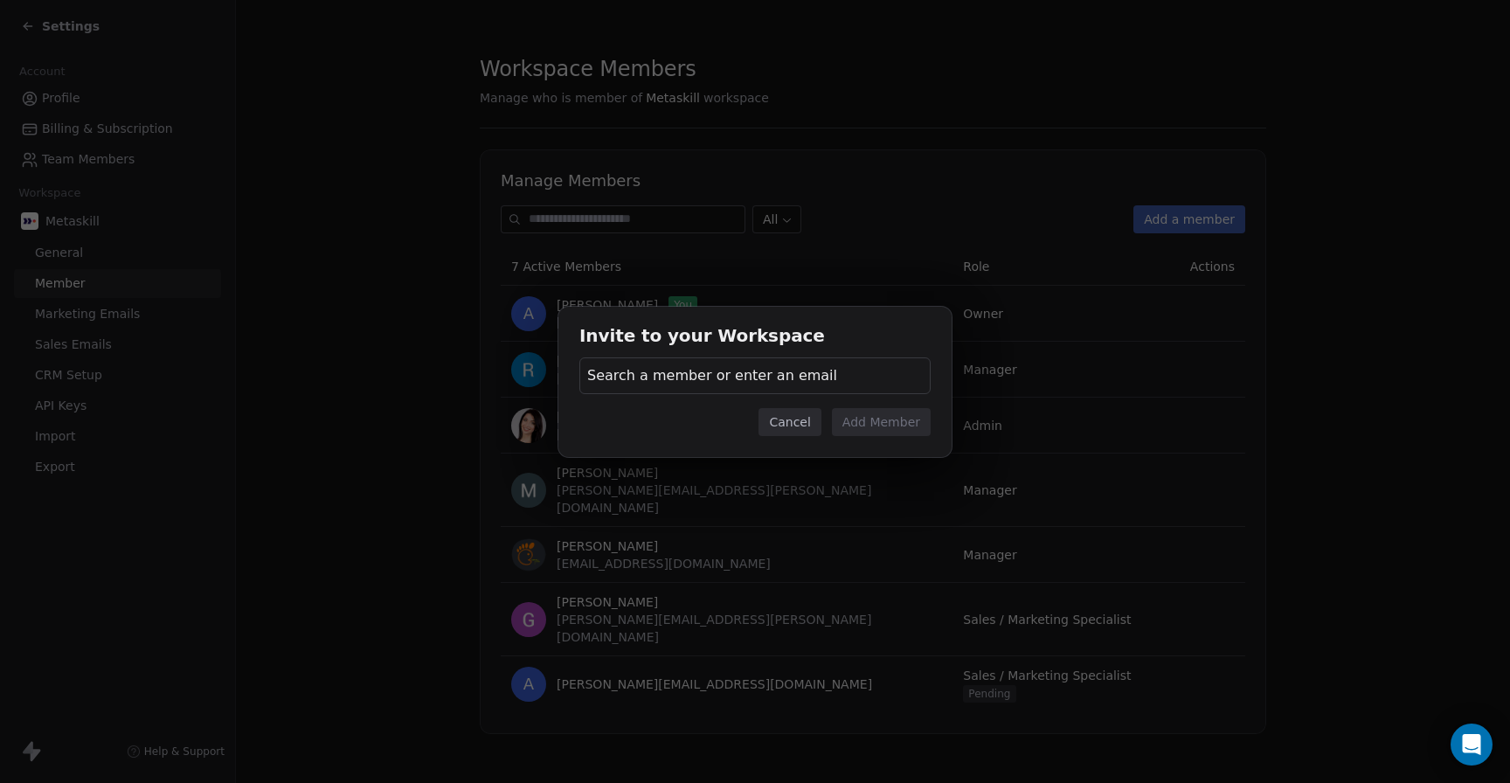
click at [766, 377] on span "Search a member or enter an email" at bounding box center [712, 375] width 250 height 21
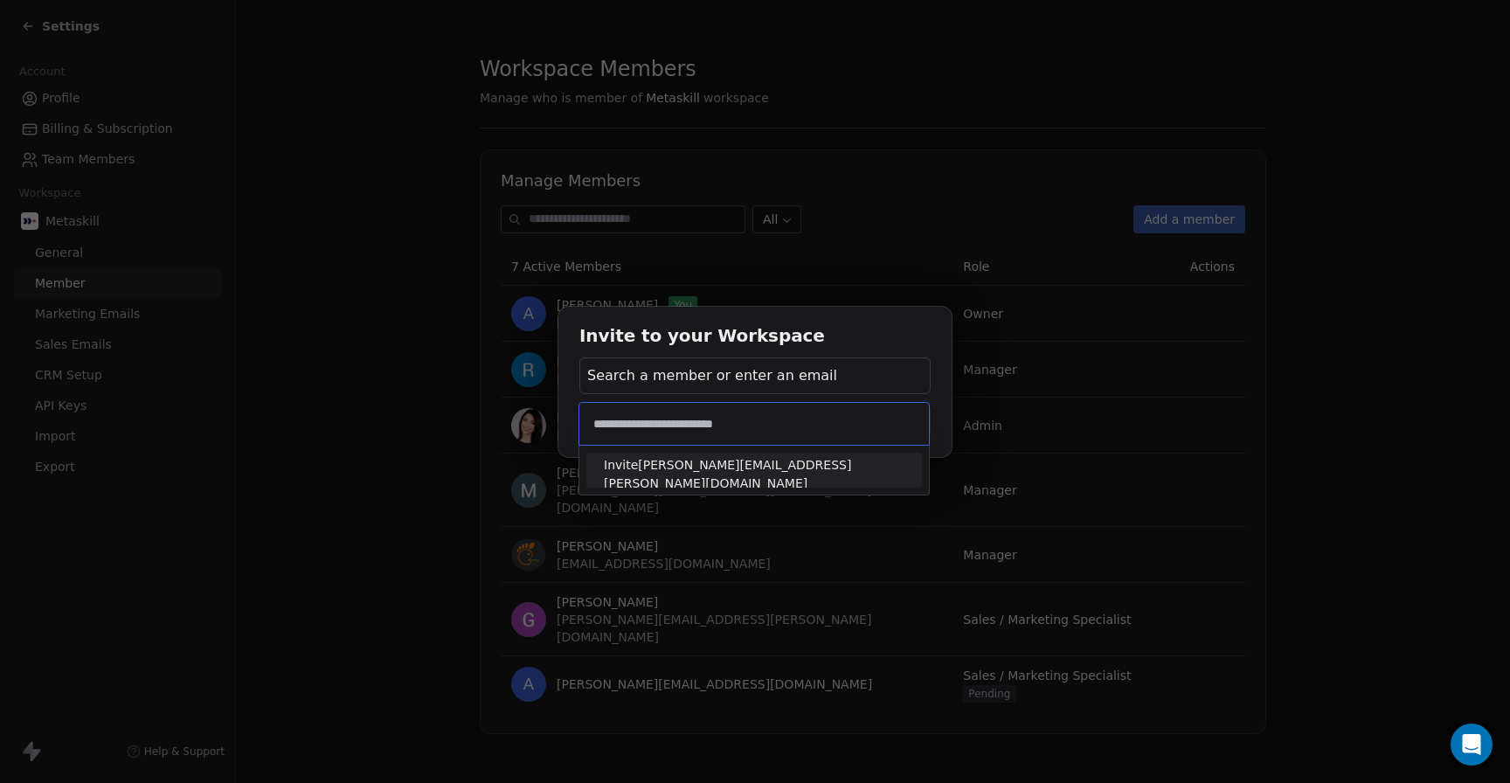
type input "**********"
click at [732, 474] on span "Invite [PERSON_NAME][EMAIL_ADDRESS][PERSON_NAME][DOMAIN_NAME]" at bounding box center [754, 474] width 301 height 37
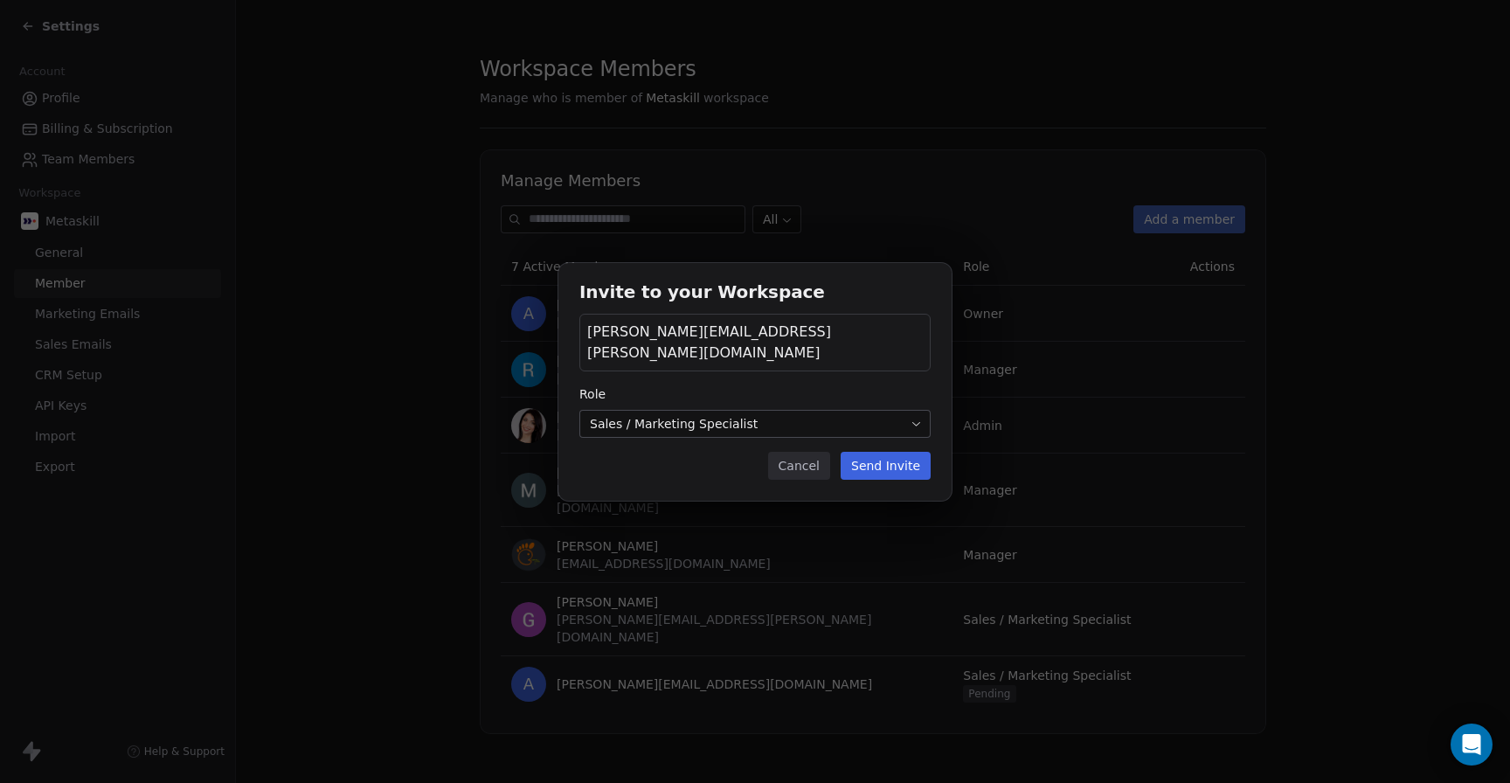
click at [710, 413] on body "Settings Account Profile Billing & Subscription Team Members Workspace Metaskil…" at bounding box center [755, 391] width 1510 height 783
click at [888, 455] on button "Send Invite" at bounding box center [886, 466] width 90 height 28
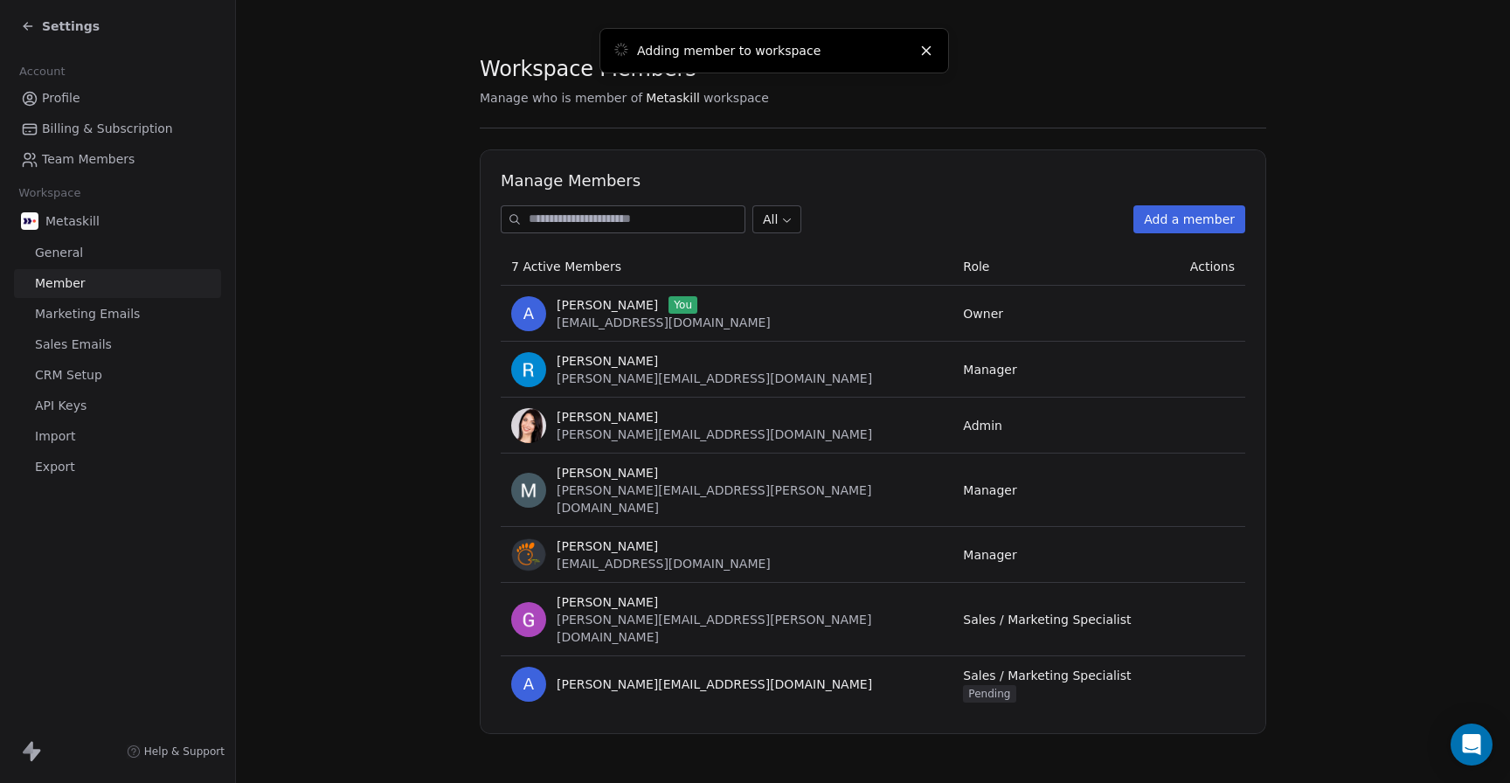
click at [403, 84] on section "Workspace Members Manage who is member of Metaskill workspace Manage Members Al…" at bounding box center [873, 395] width 1274 height 790
click at [60, 29] on span "Settings" at bounding box center [71, 25] width 58 height 17
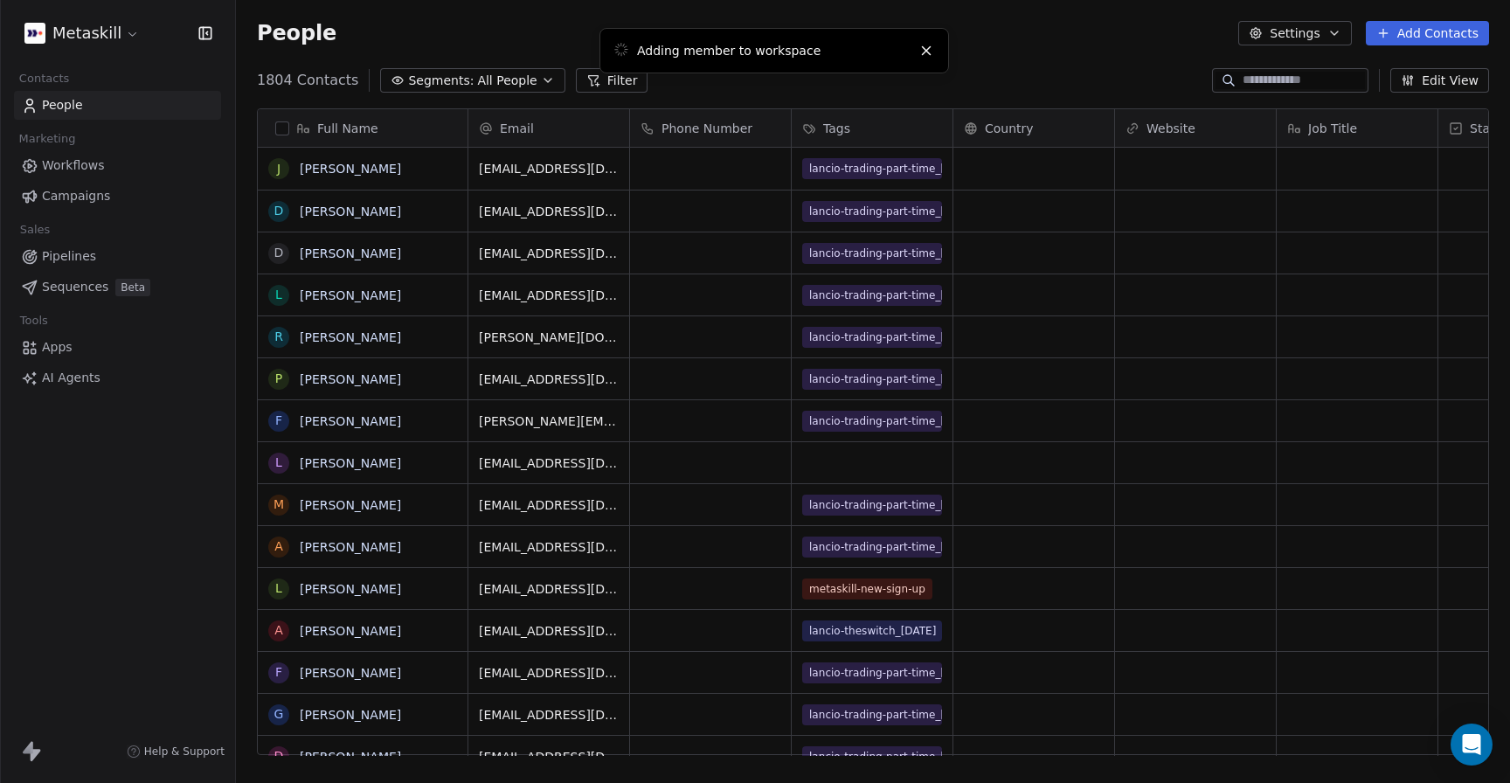
scroll to position [689, 1274]
click at [123, 34] on html "Metaskill Contacts People Marketing Workflows Campaigns Sales Pipelines Sequenc…" at bounding box center [755, 391] width 1510 height 783
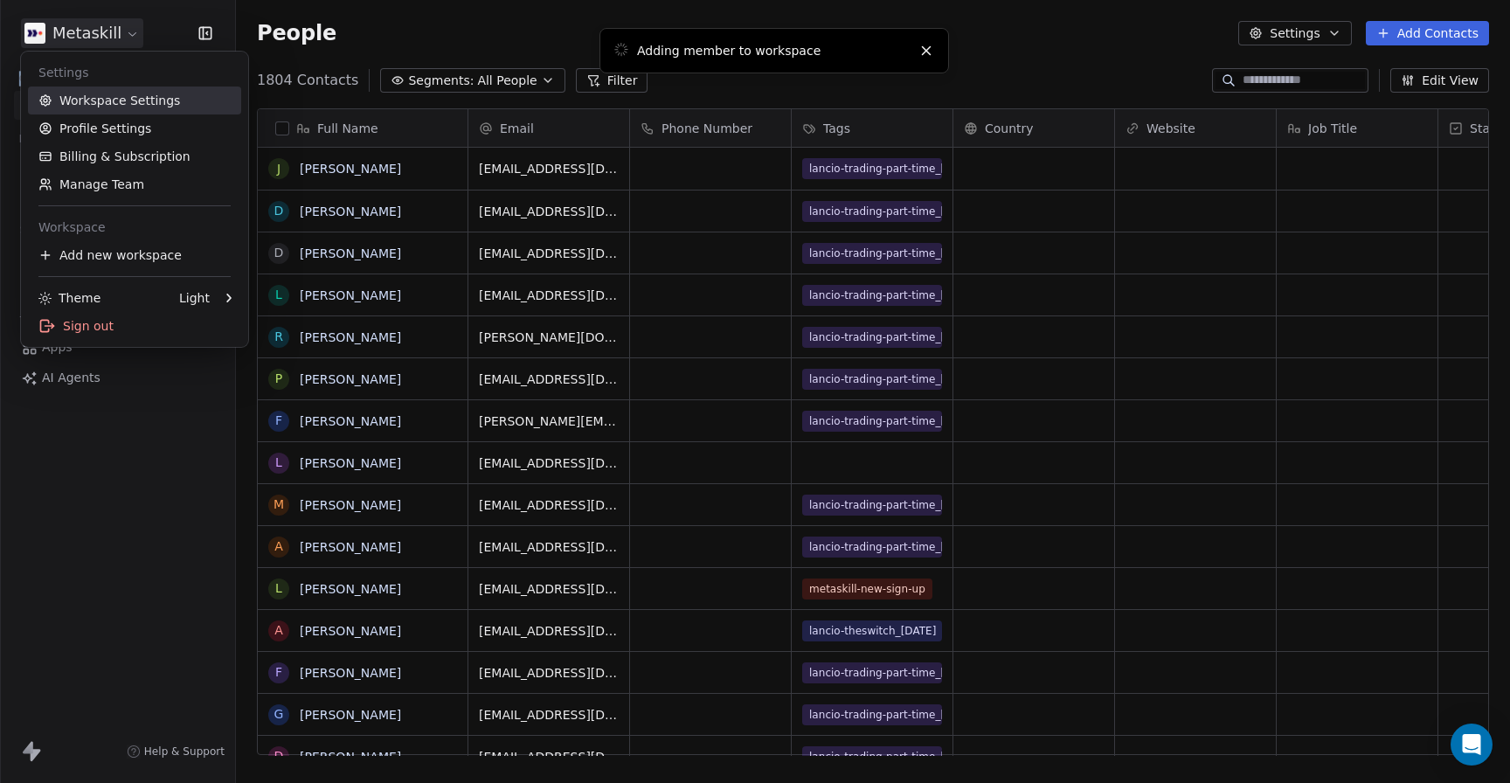
click at [100, 100] on link "Workspace Settings" at bounding box center [134, 101] width 213 height 28
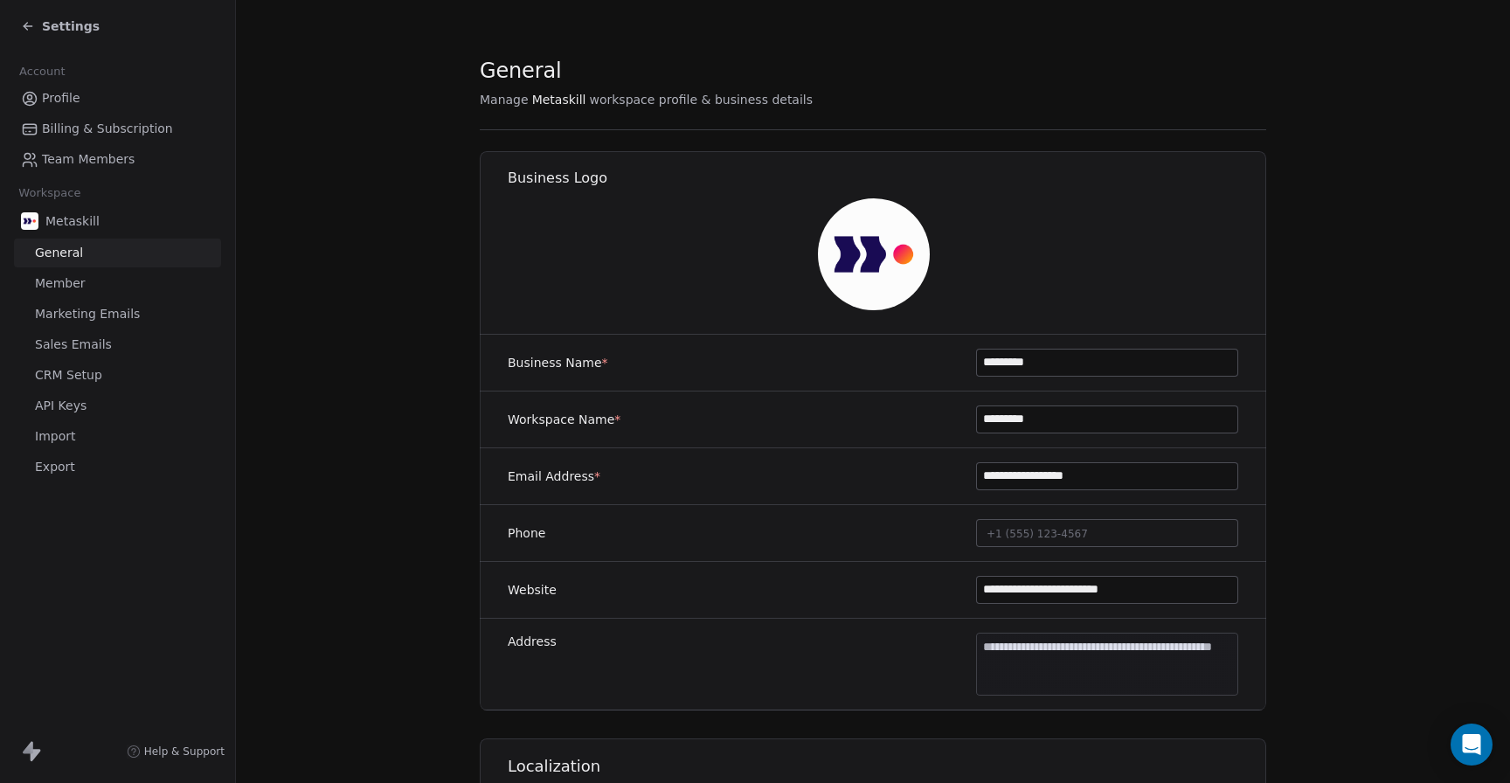
click at [31, 27] on icon at bounding box center [28, 26] width 14 height 14
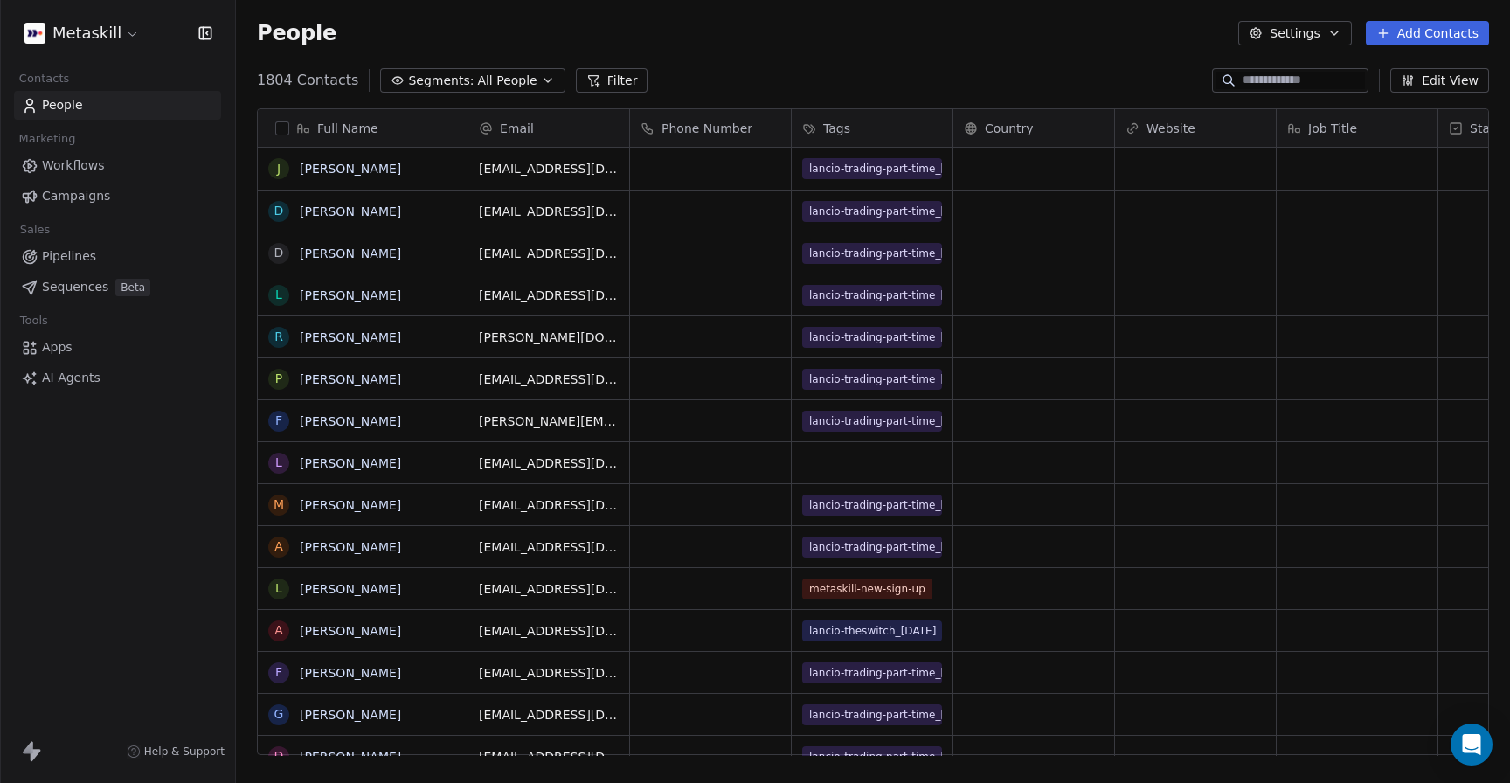
scroll to position [689, 1274]
click at [72, 108] on span "People" at bounding box center [62, 105] width 41 height 18
click at [122, 36] on html "Metaskill Contacts People Marketing Workflows Campaigns Sales Pipelines Sequenc…" at bounding box center [755, 391] width 1510 height 783
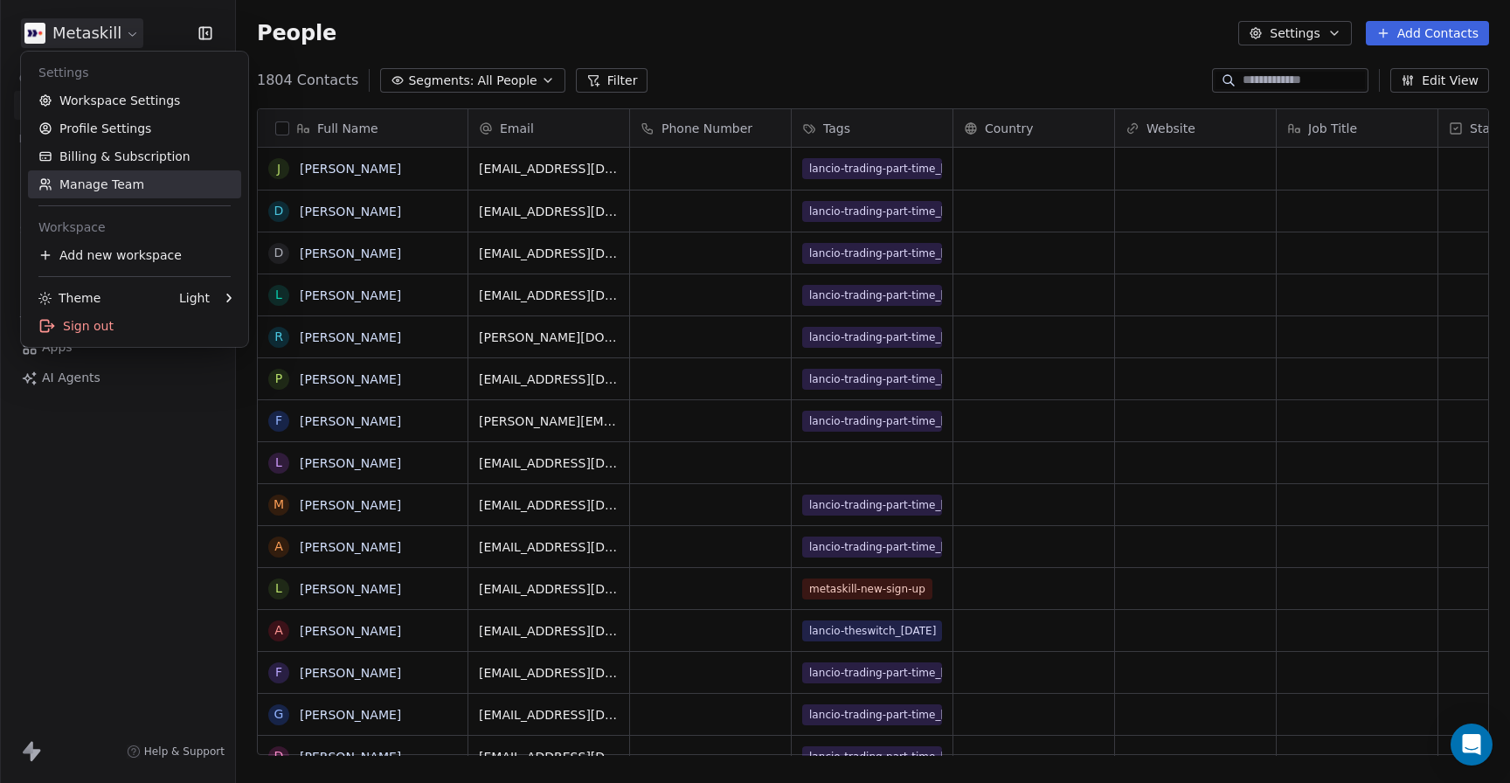
click at [94, 183] on link "Manage Team" at bounding box center [134, 184] width 213 height 28
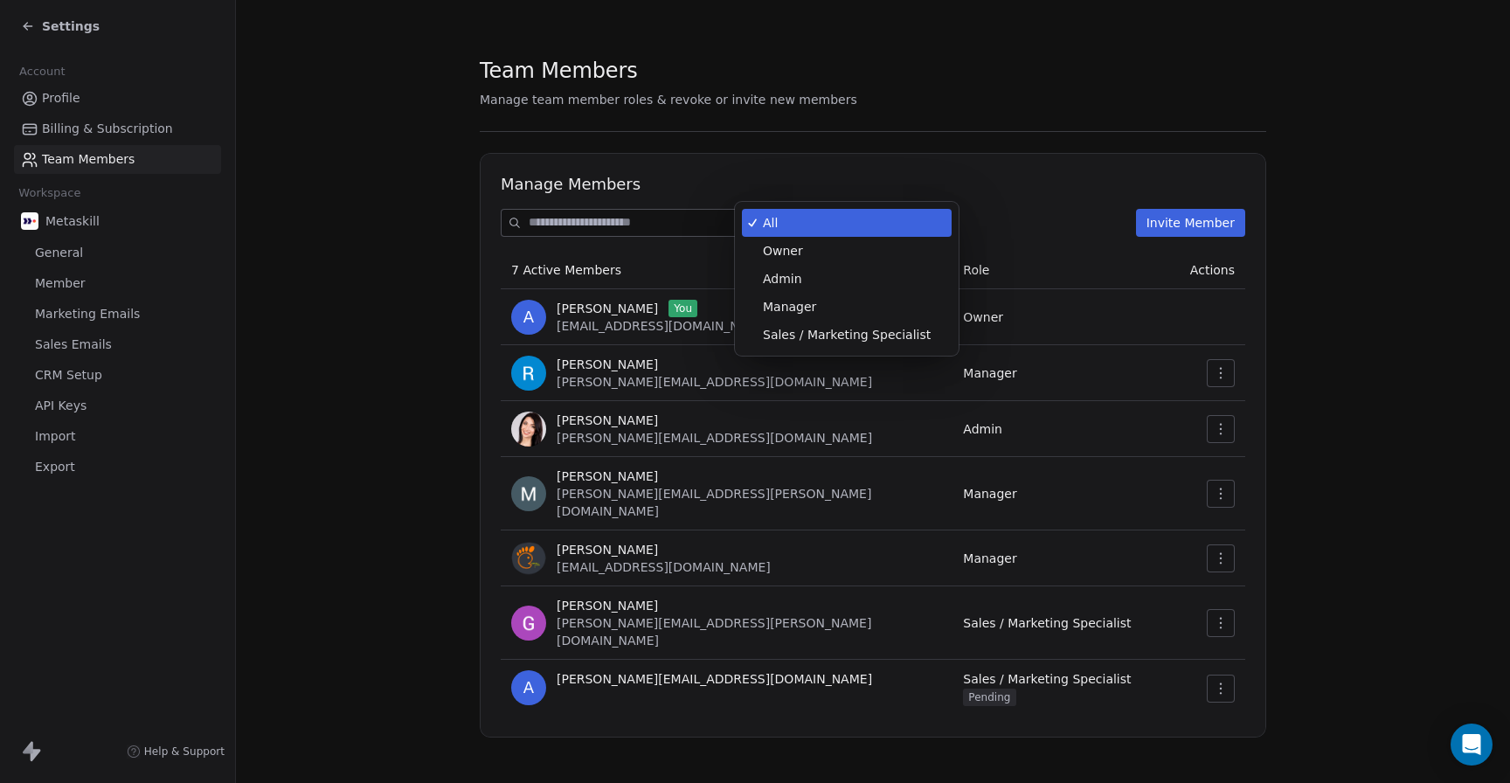
click at [774, 225] on body "Settings Account Profile Billing & Subscription Team Members Workspace Metaskil…" at bounding box center [755, 391] width 1510 height 783
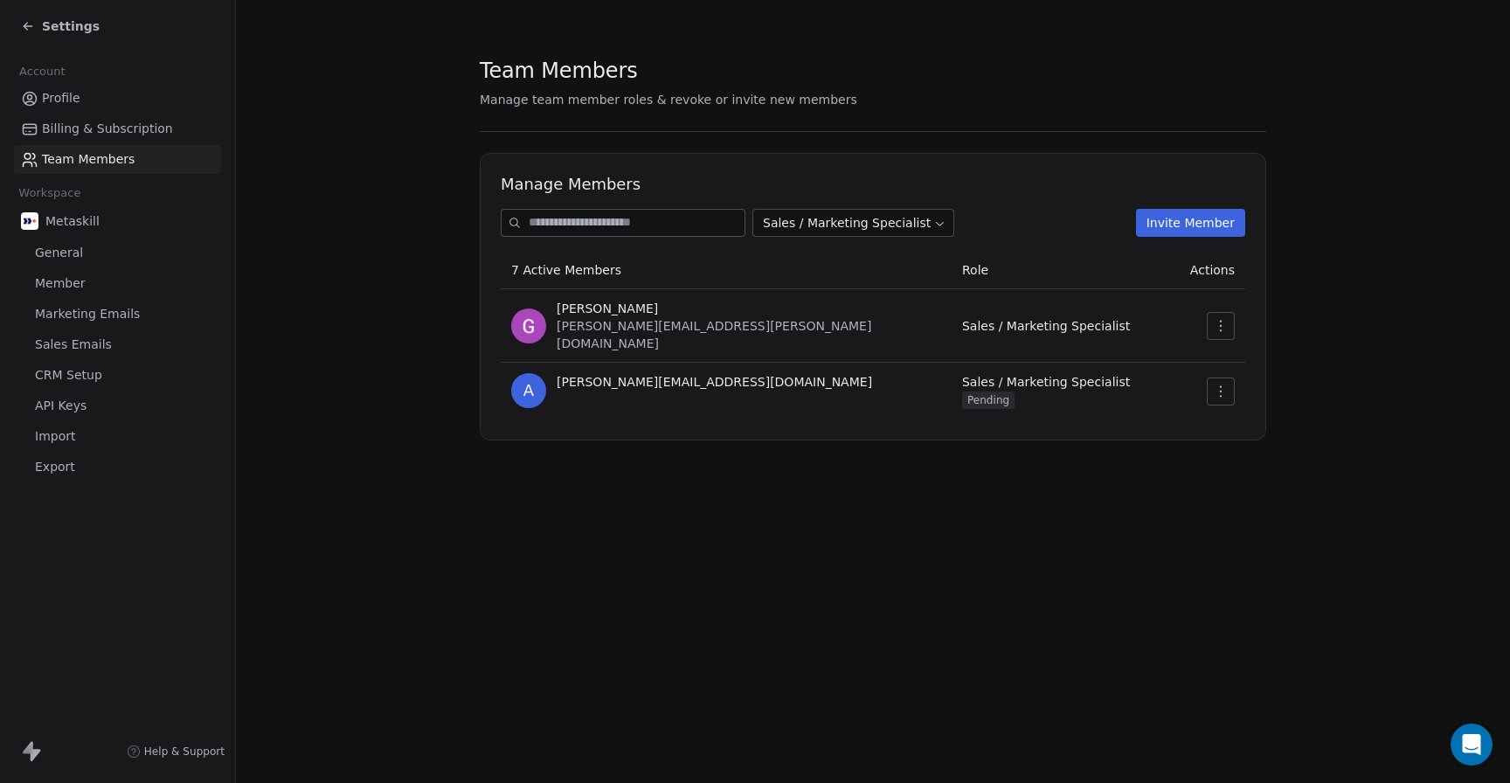
click at [664, 222] on input at bounding box center [637, 223] width 216 height 26
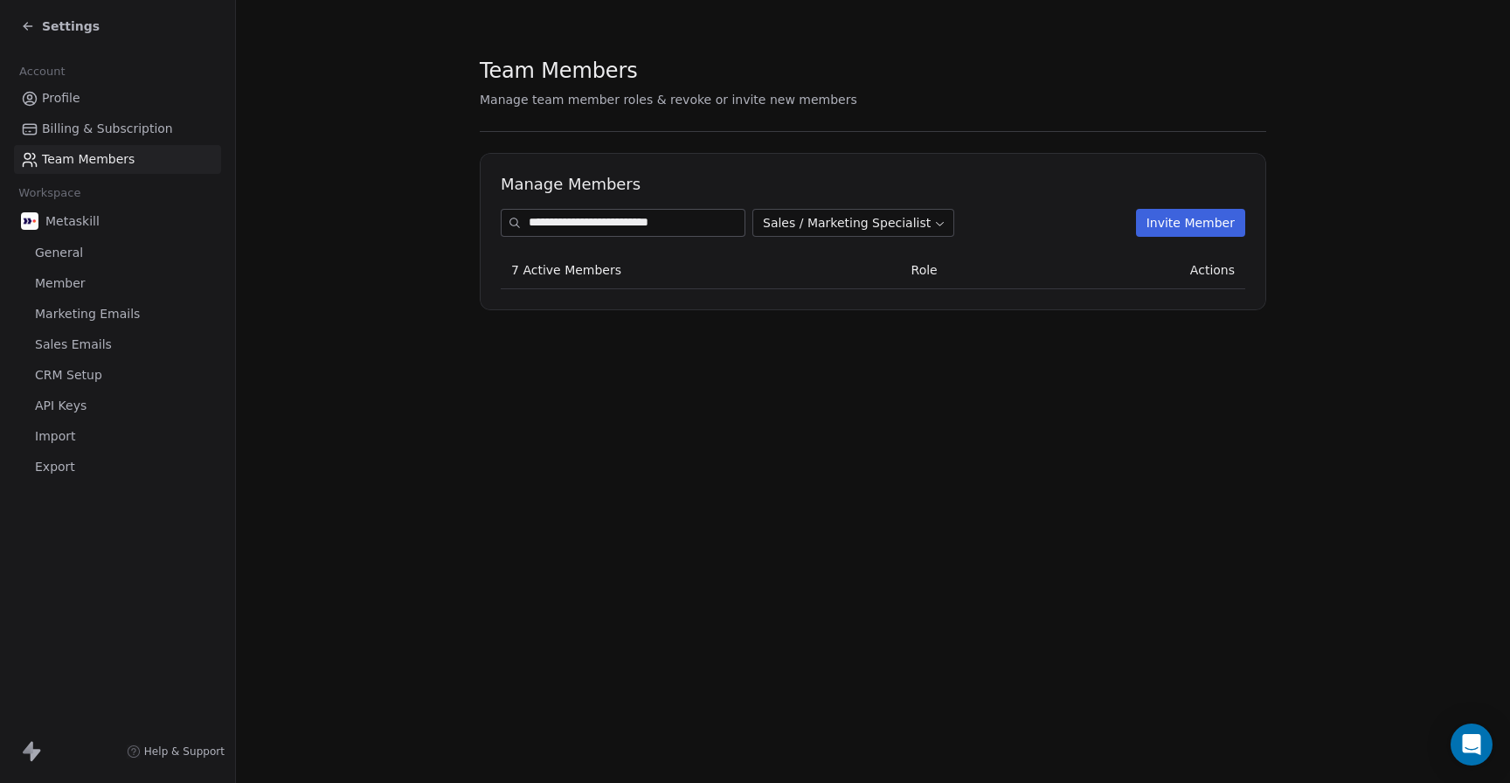
type input "**********"
click at [1196, 221] on button "Invite Member" at bounding box center [1190, 223] width 109 height 28
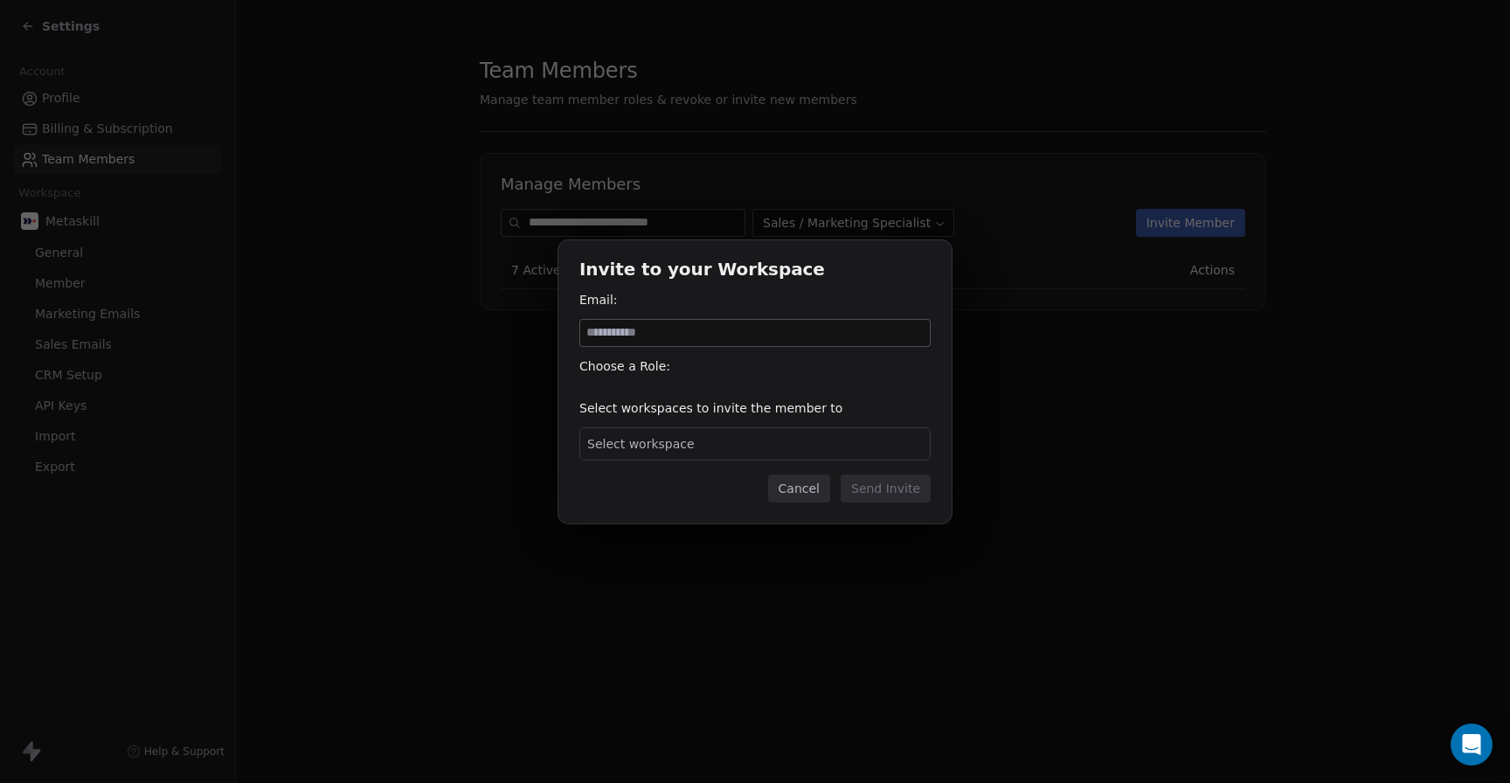
click at [694, 446] on div "Select workspace" at bounding box center [755, 443] width 351 height 33
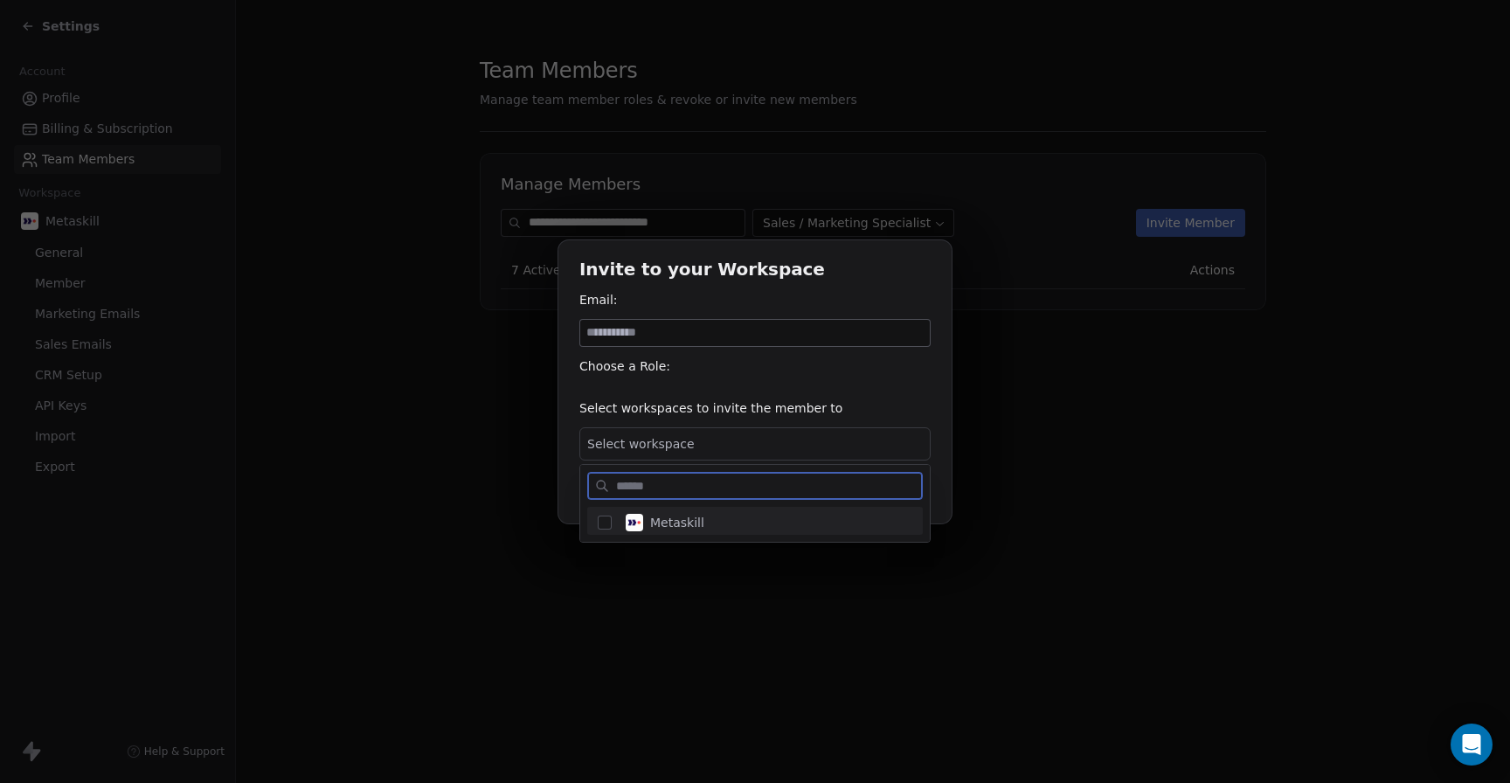
click at [656, 526] on span "Metaskill" at bounding box center [677, 522] width 54 height 17
click at [632, 333] on div "Invite to your Workspace Email: Choose a Role: Select workspaces to invite the …" at bounding box center [755, 391] width 1510 height 358
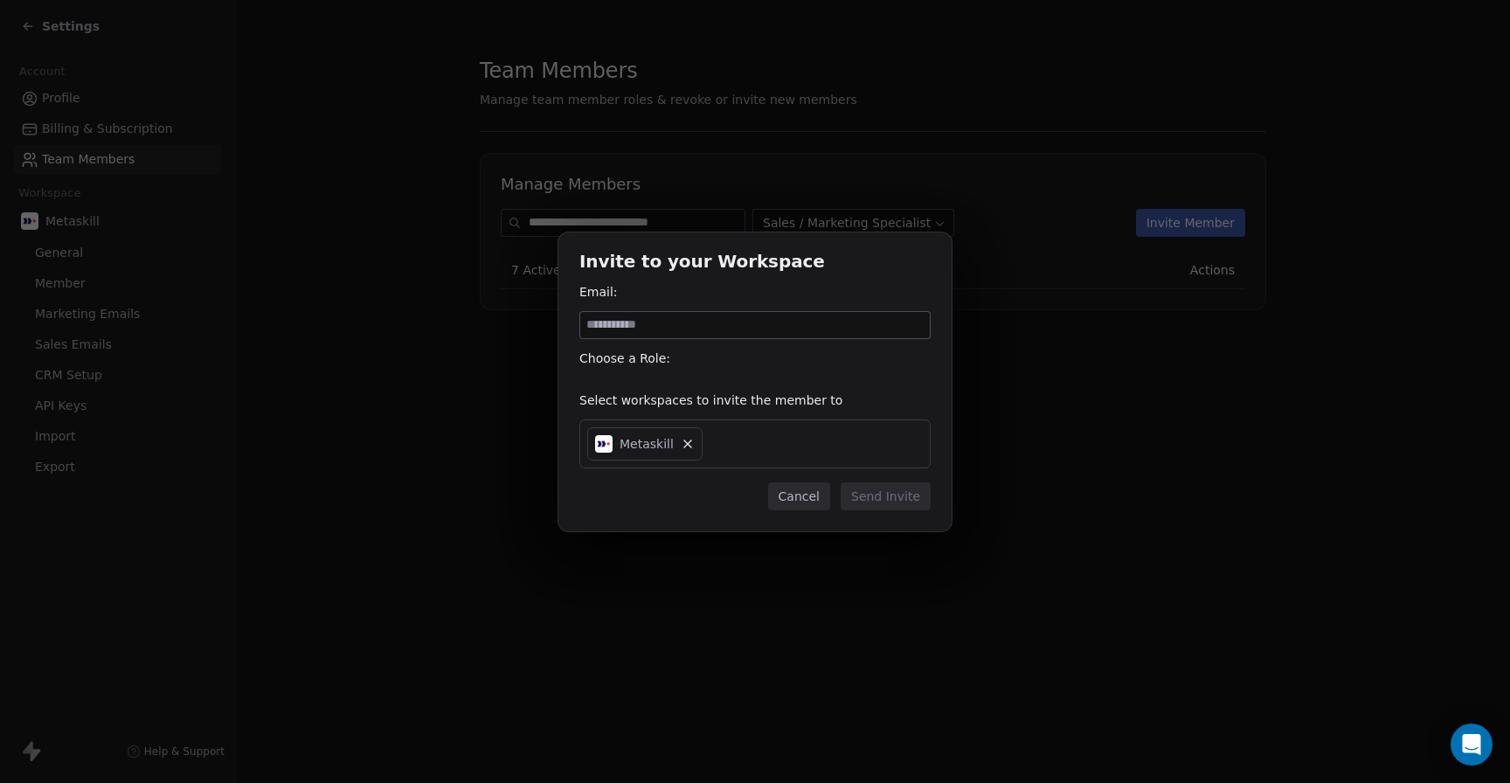
click at [632, 329] on input at bounding box center [755, 325] width 350 height 26
type input "**********"
click at [885, 492] on button "Send Invite" at bounding box center [886, 497] width 90 height 28
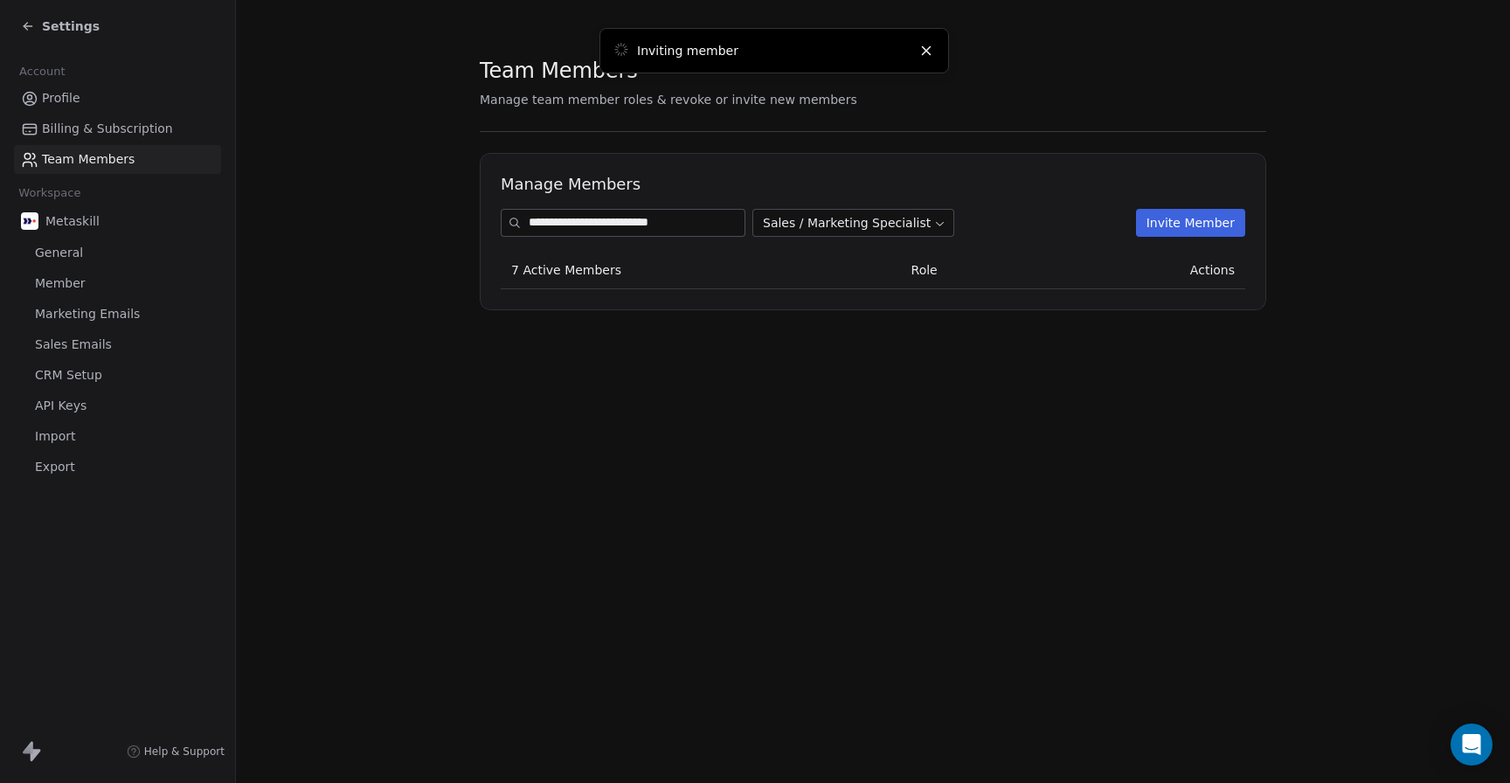
click at [29, 26] on icon at bounding box center [28, 26] width 8 height 0
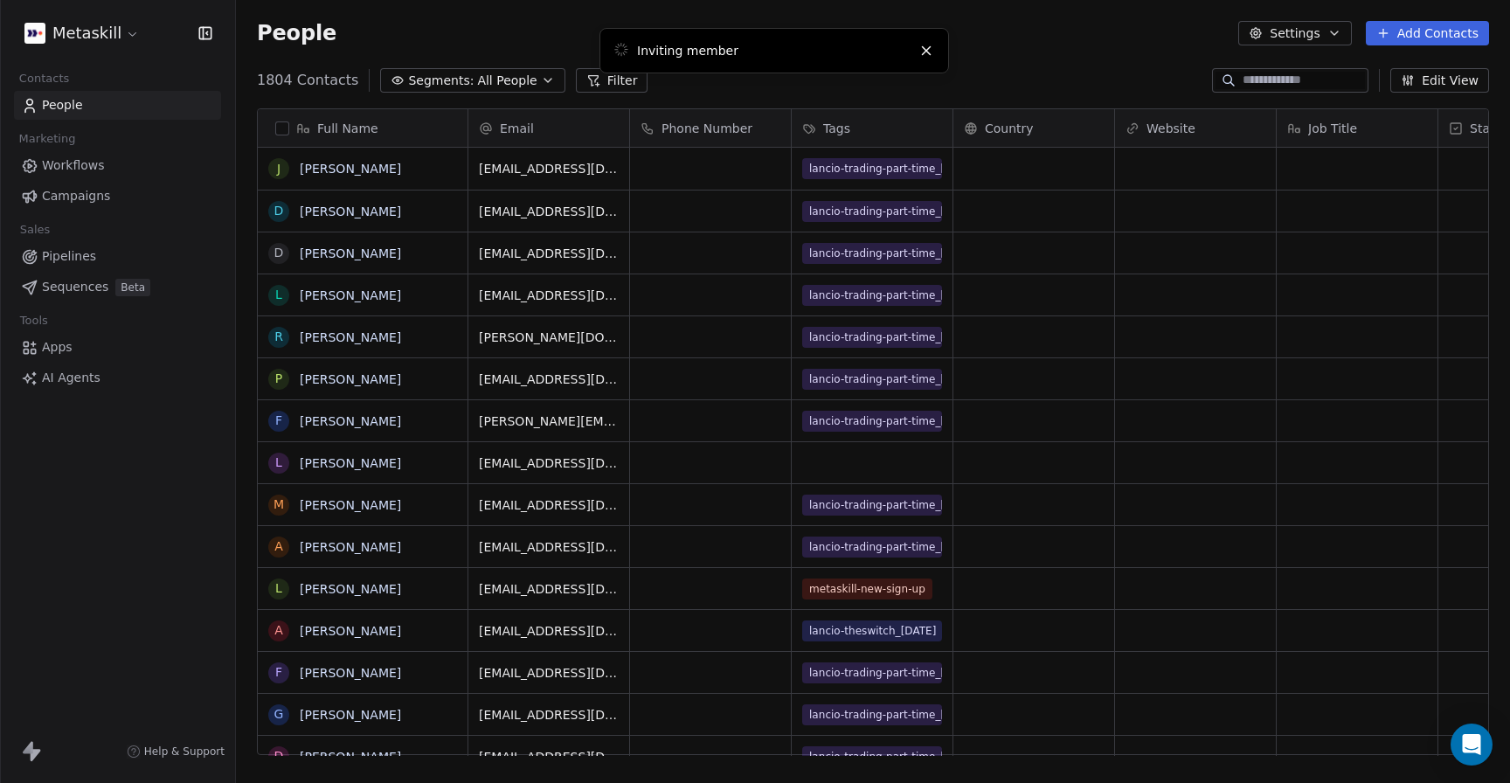
scroll to position [689, 1274]
click at [49, 350] on span "Apps" at bounding box center [57, 347] width 31 height 18
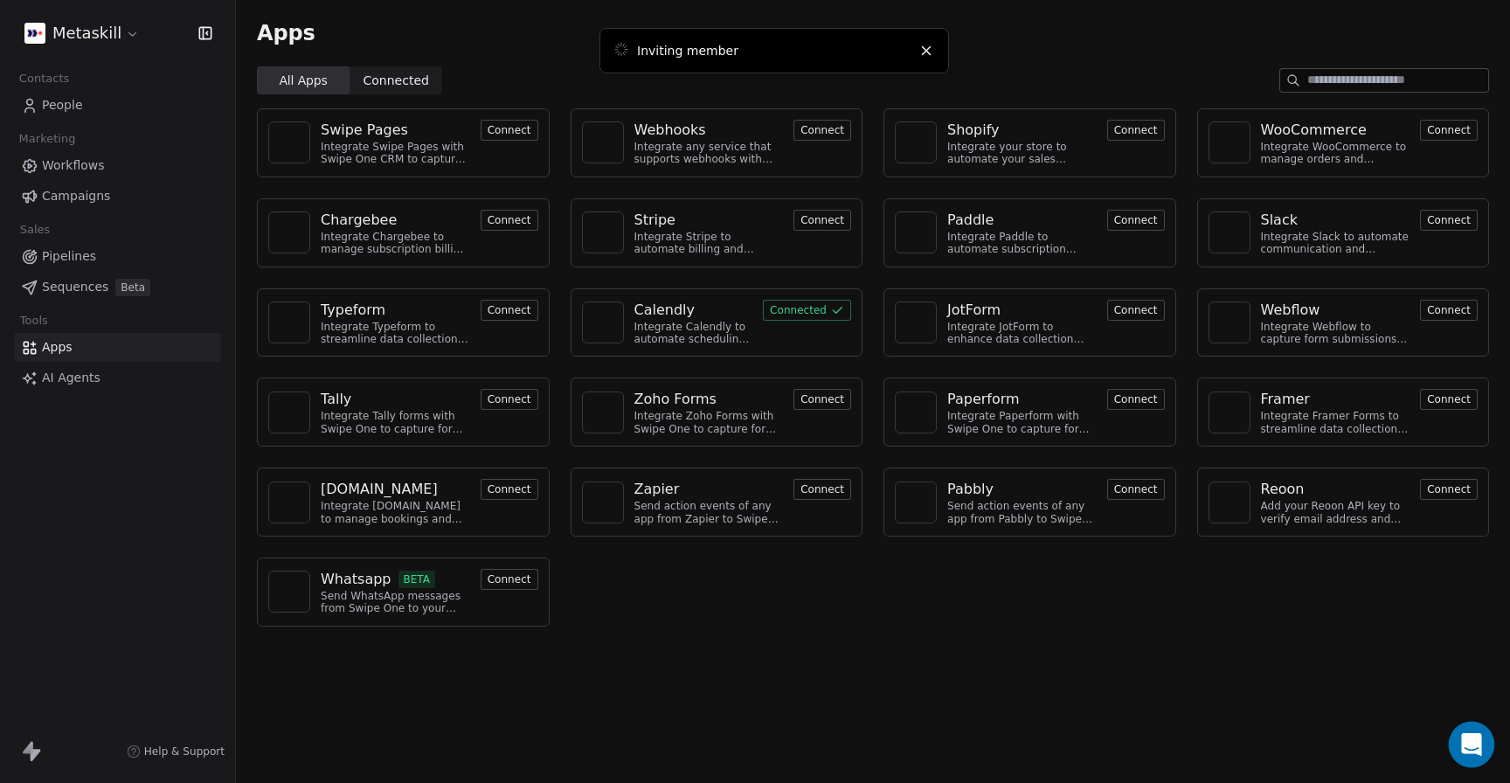
click at [1466, 745] on icon "Open Intercom Messenger" at bounding box center [1472, 744] width 20 height 23
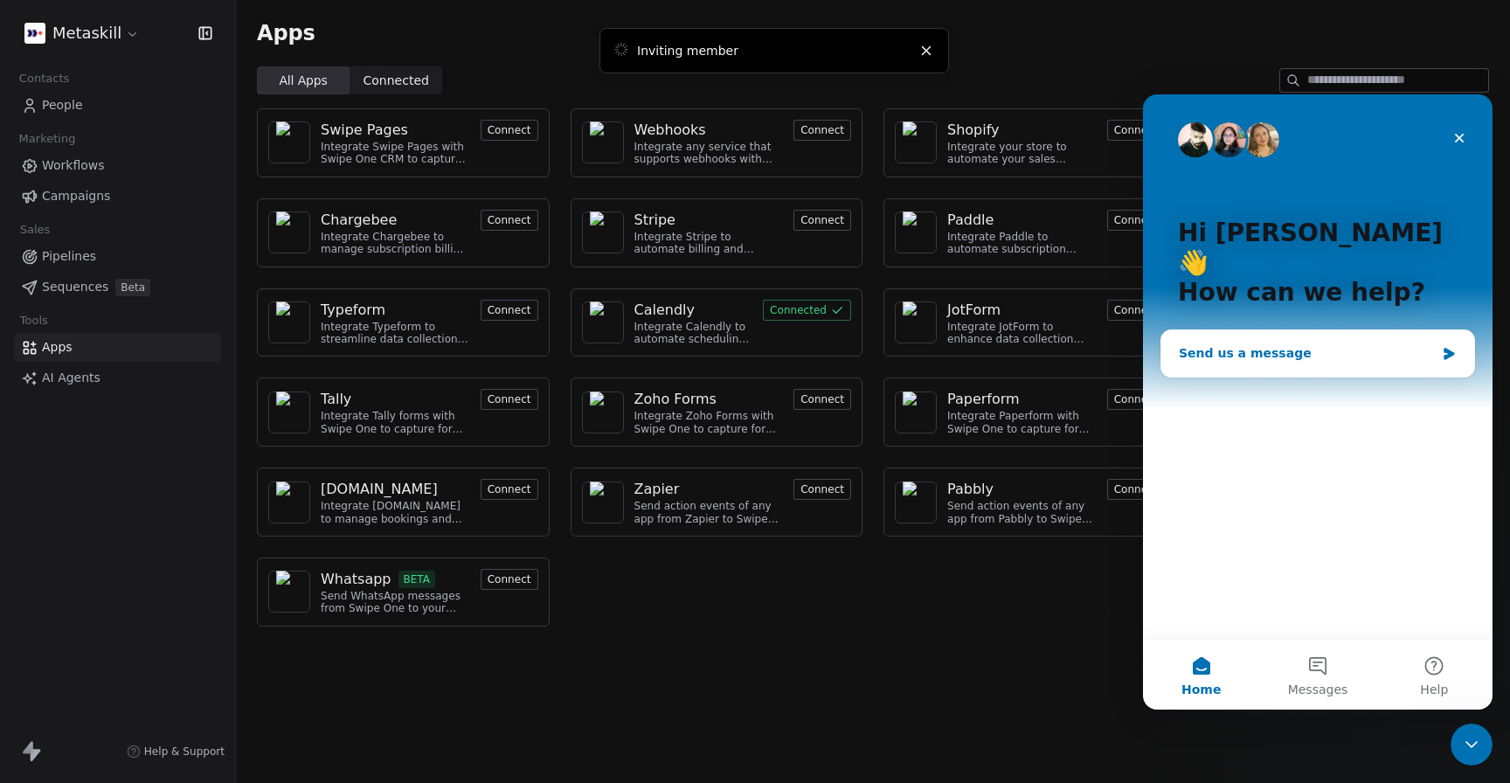
click at [1299, 344] on div "Send us a message" at bounding box center [1307, 353] width 256 height 18
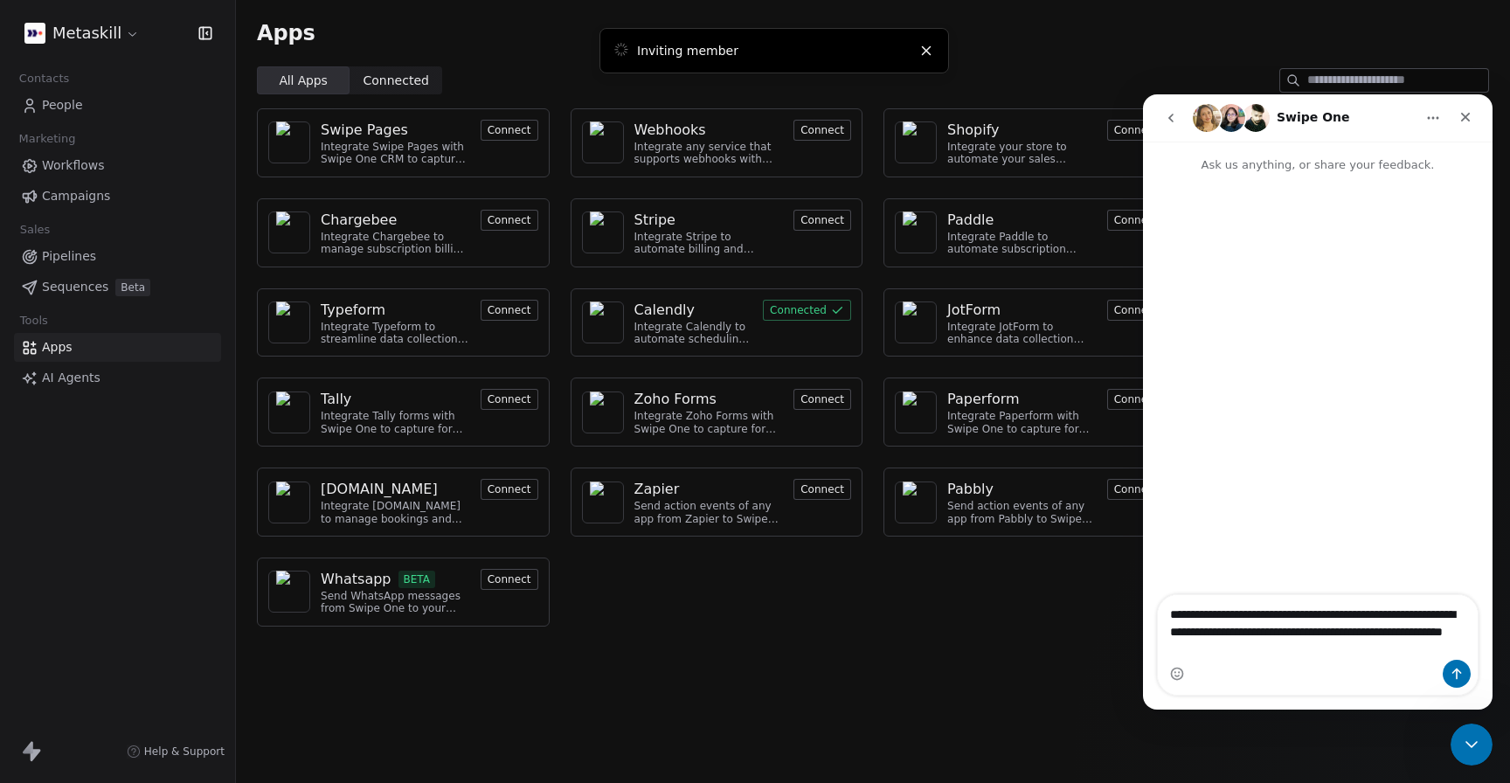
type textarea "**********"
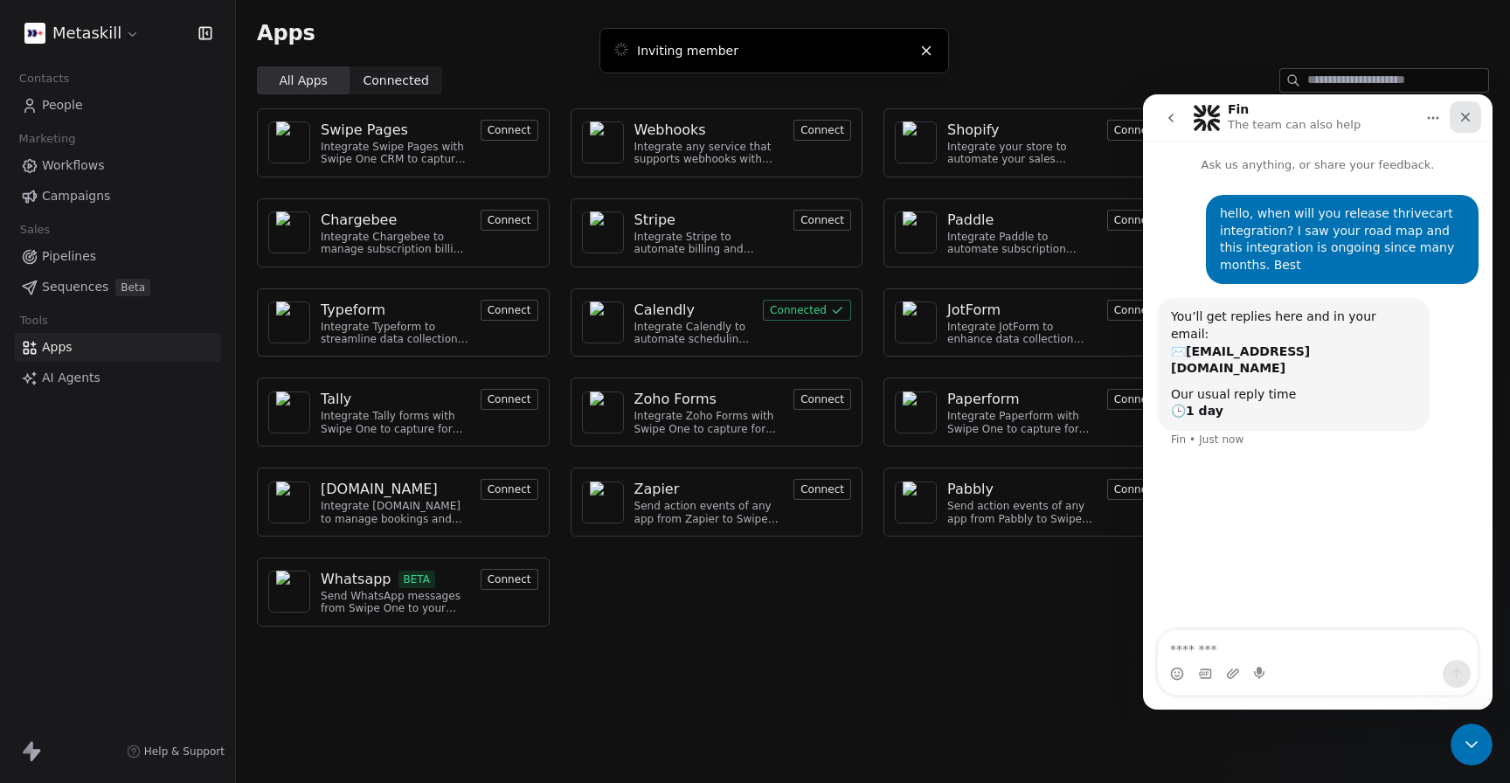
click at [1464, 111] on icon "Close" at bounding box center [1466, 117] width 14 height 14
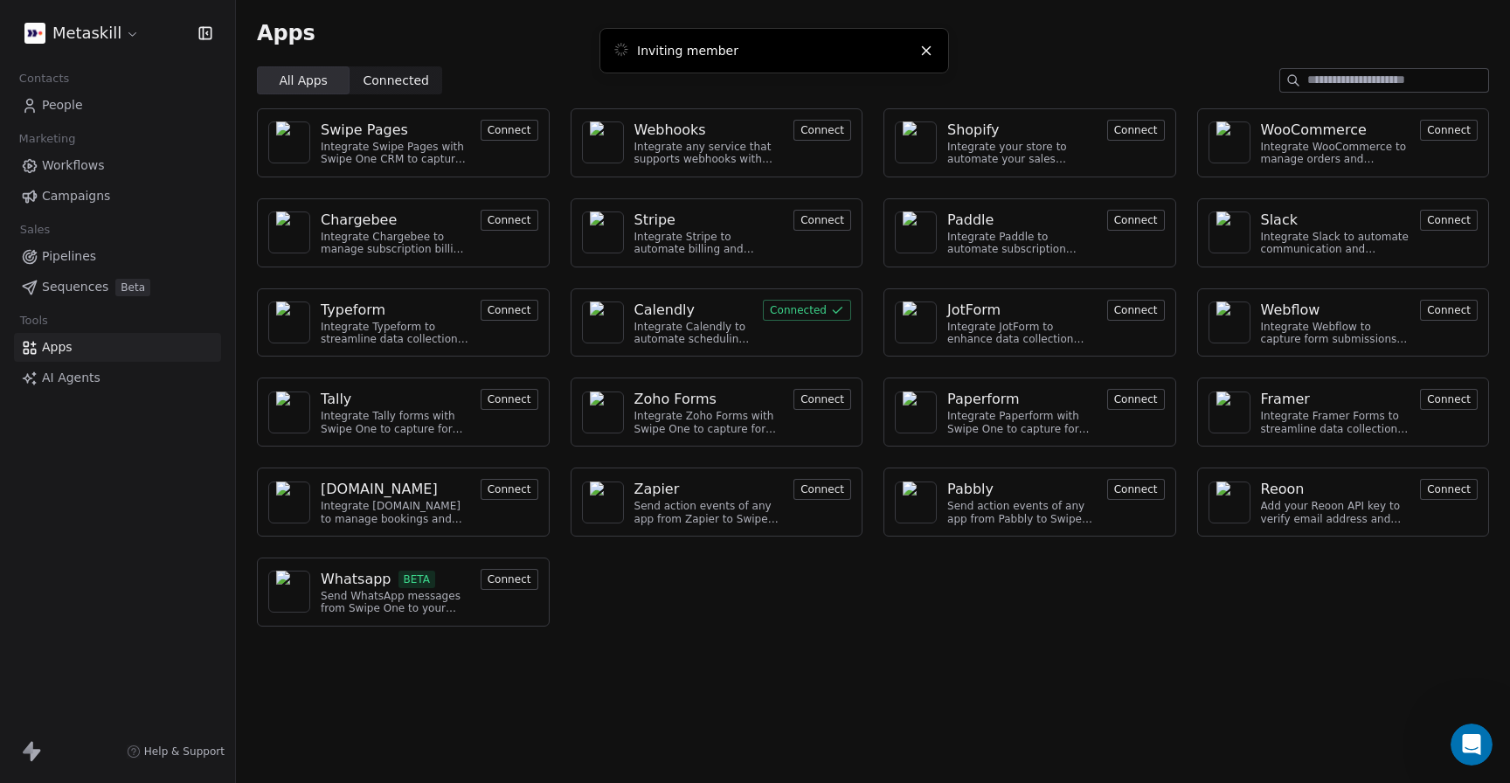
click at [77, 383] on span "AI Agents" at bounding box center [71, 378] width 59 height 18
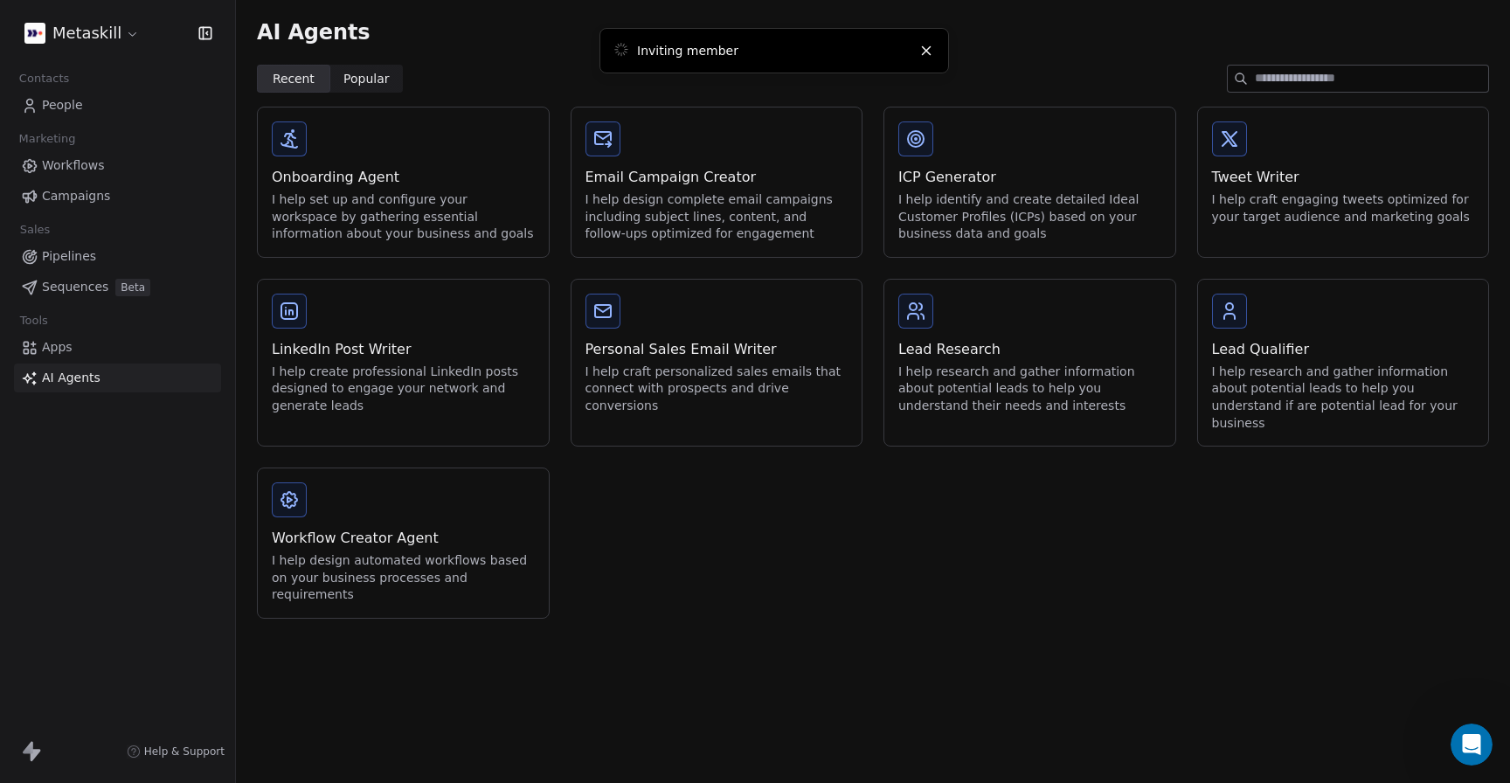
click at [925, 52] on icon "Close toast" at bounding box center [927, 51] width 16 height 16
click at [927, 50] on line "Close toast" at bounding box center [927, 51] width 8 height 8
